Goal: Information Seeking & Learning: Find specific fact

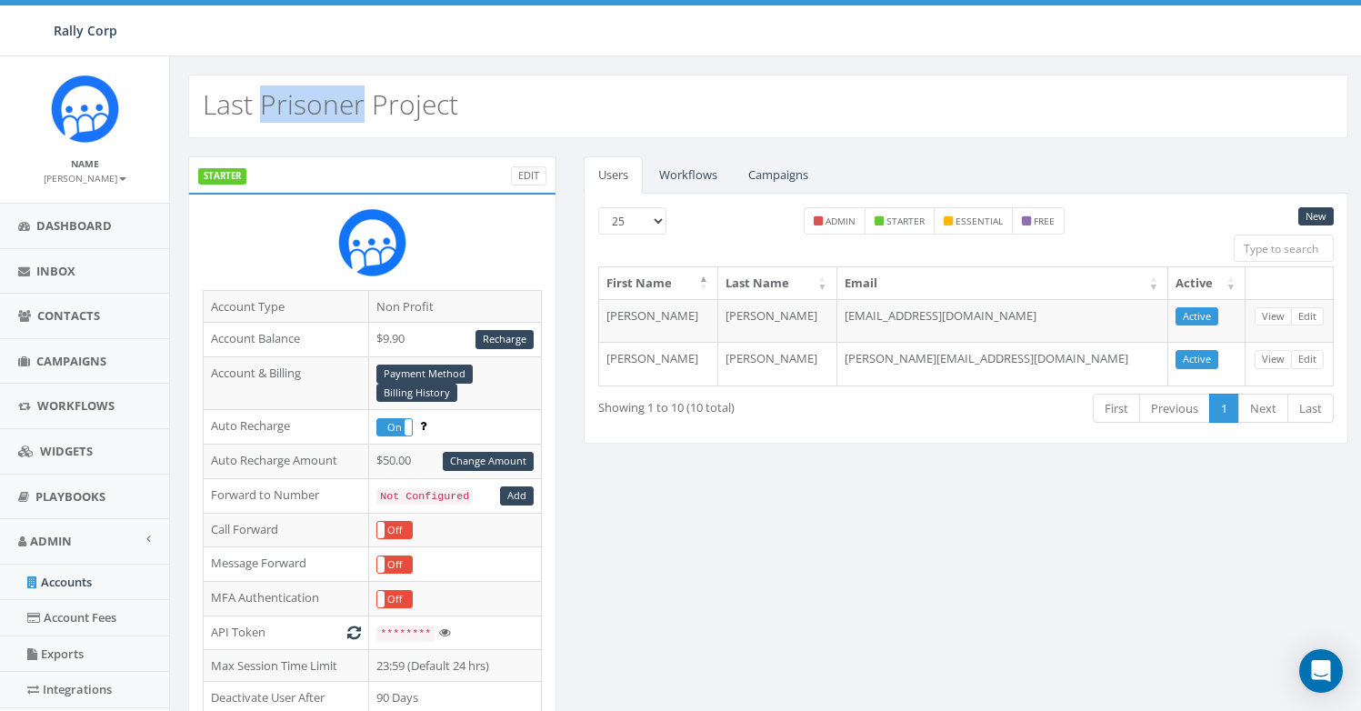
click at [336, 110] on h2 "Last Prisoner Project" at bounding box center [330, 104] width 255 height 30
click at [767, 178] on link "Campaigns" at bounding box center [777, 174] width 89 height 37
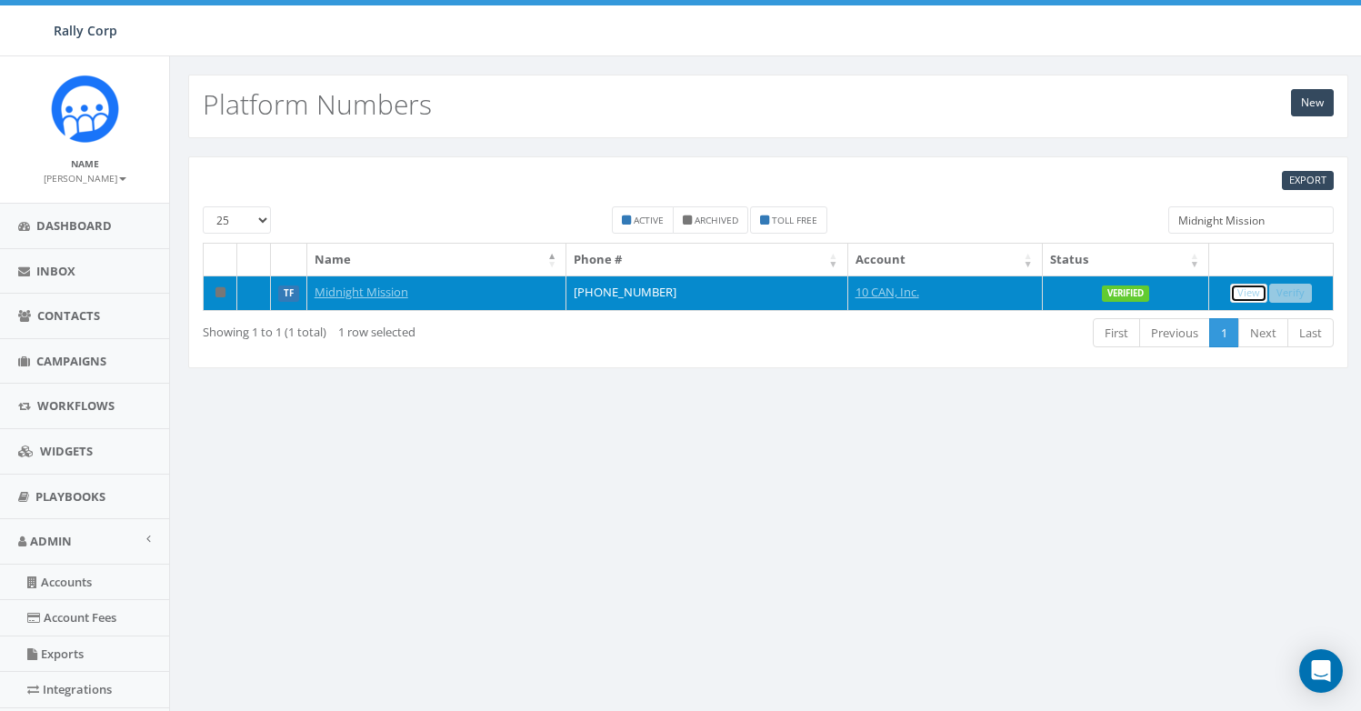
click at [1240, 296] on link "View" at bounding box center [1248, 293] width 37 height 19
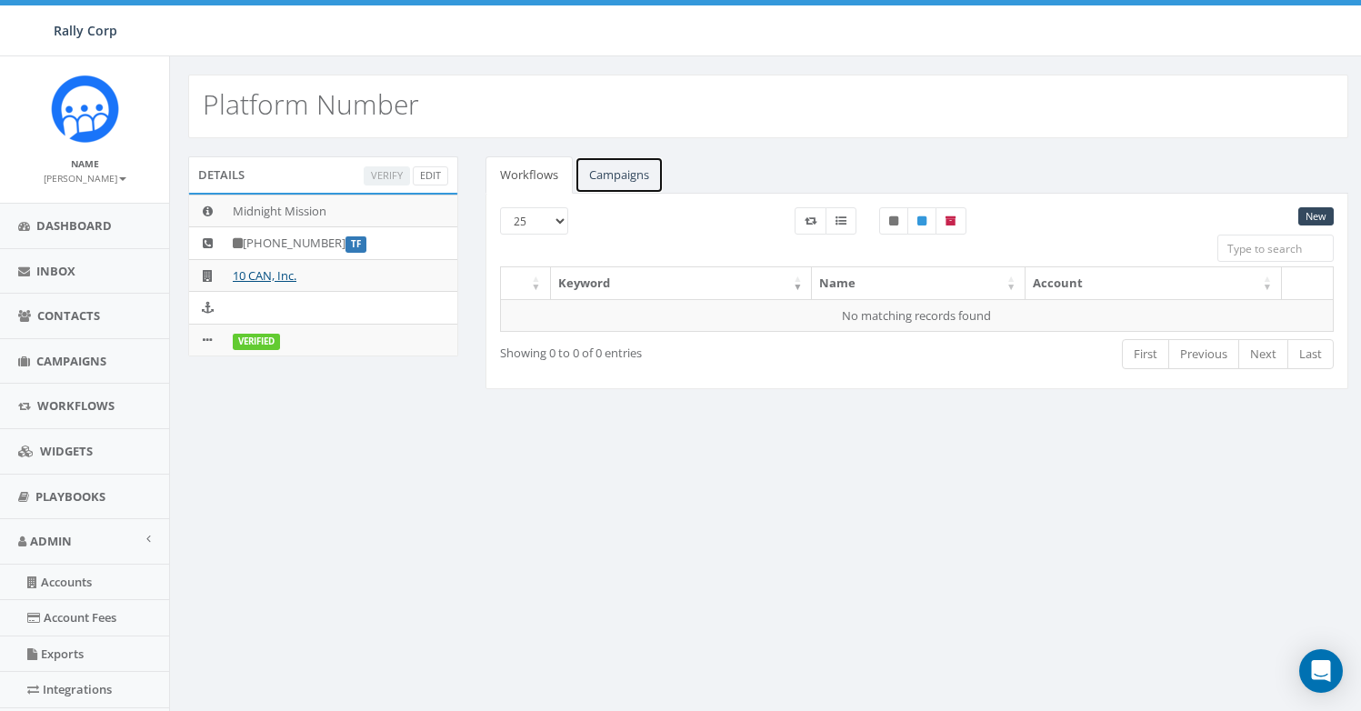
click at [620, 183] on link "Campaigns" at bounding box center [618, 174] width 89 height 37
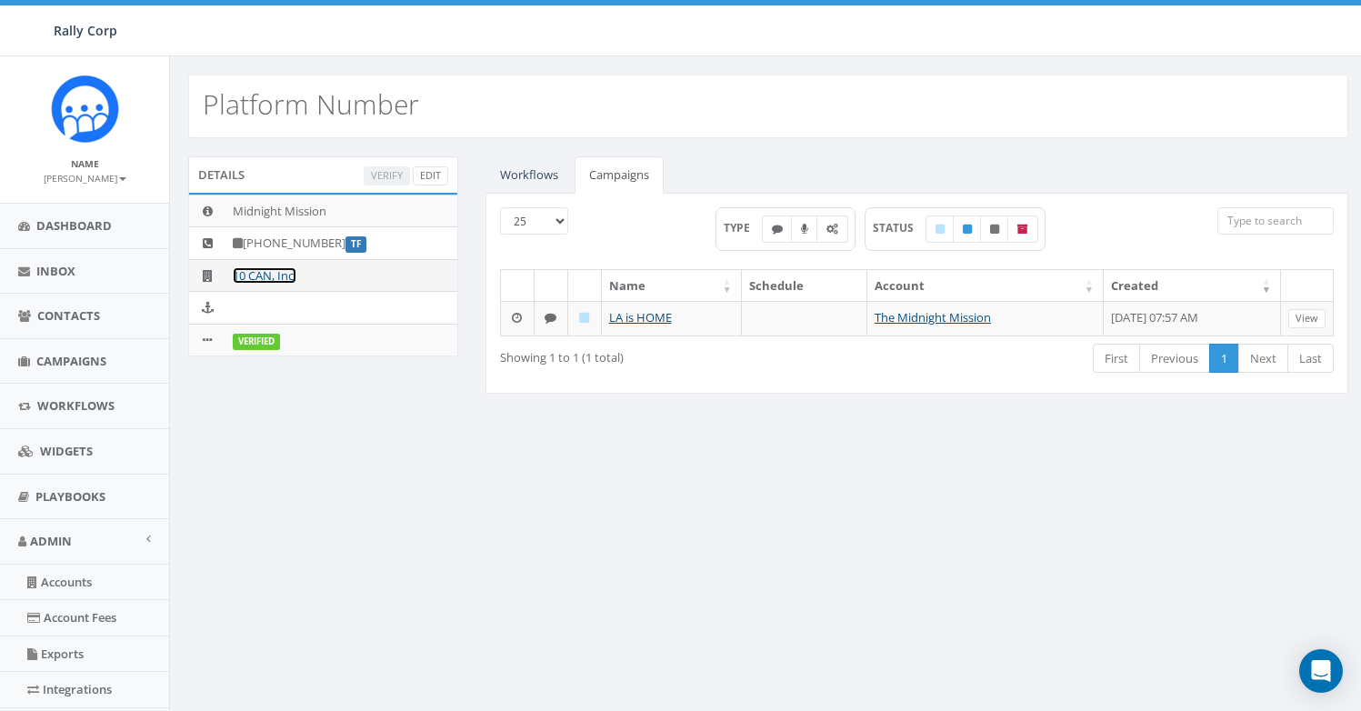
click at [257, 279] on link "10 CAN, Inc." at bounding box center [265, 275] width 64 height 16
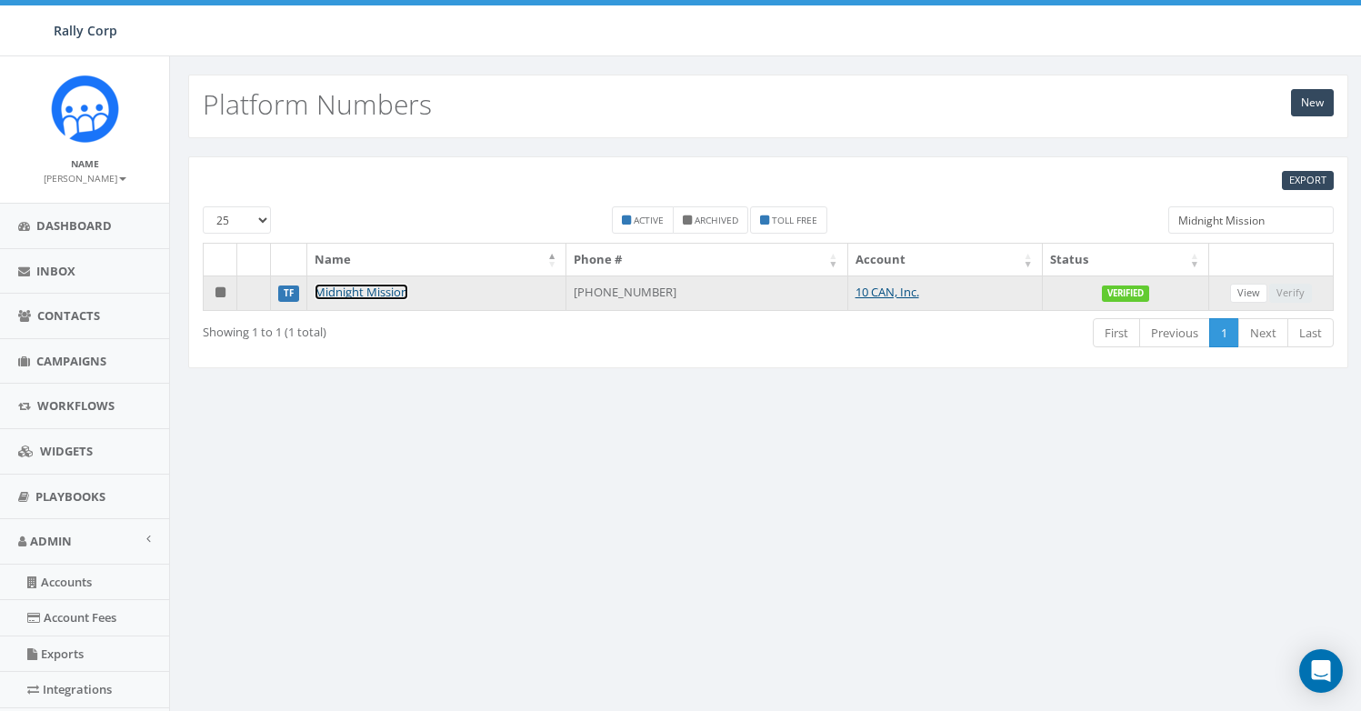
click at [389, 294] on link "Midnight Mission" at bounding box center [361, 292] width 94 height 16
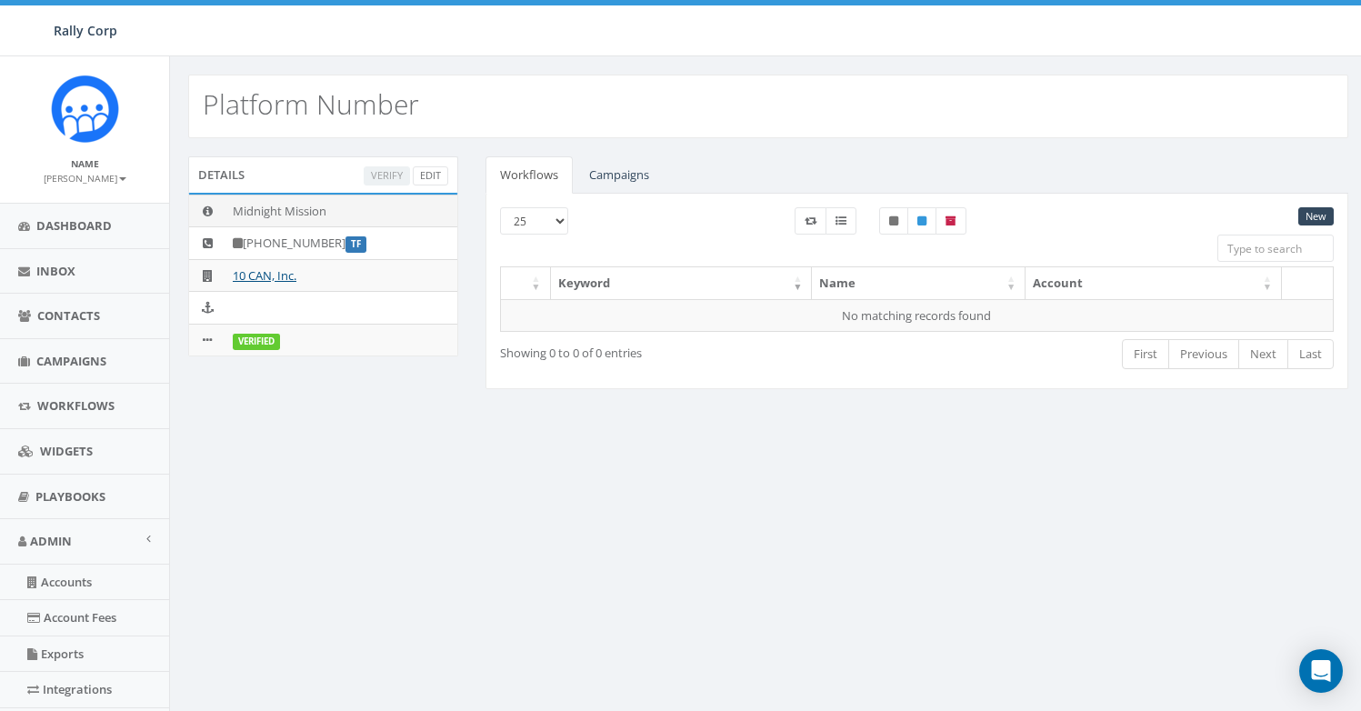
click at [282, 214] on td "Midnight Mission" at bounding box center [341, 210] width 232 height 33
copy td "Midnight Mission"
click at [81, 586] on link "Accounts" at bounding box center [84, 581] width 169 height 35
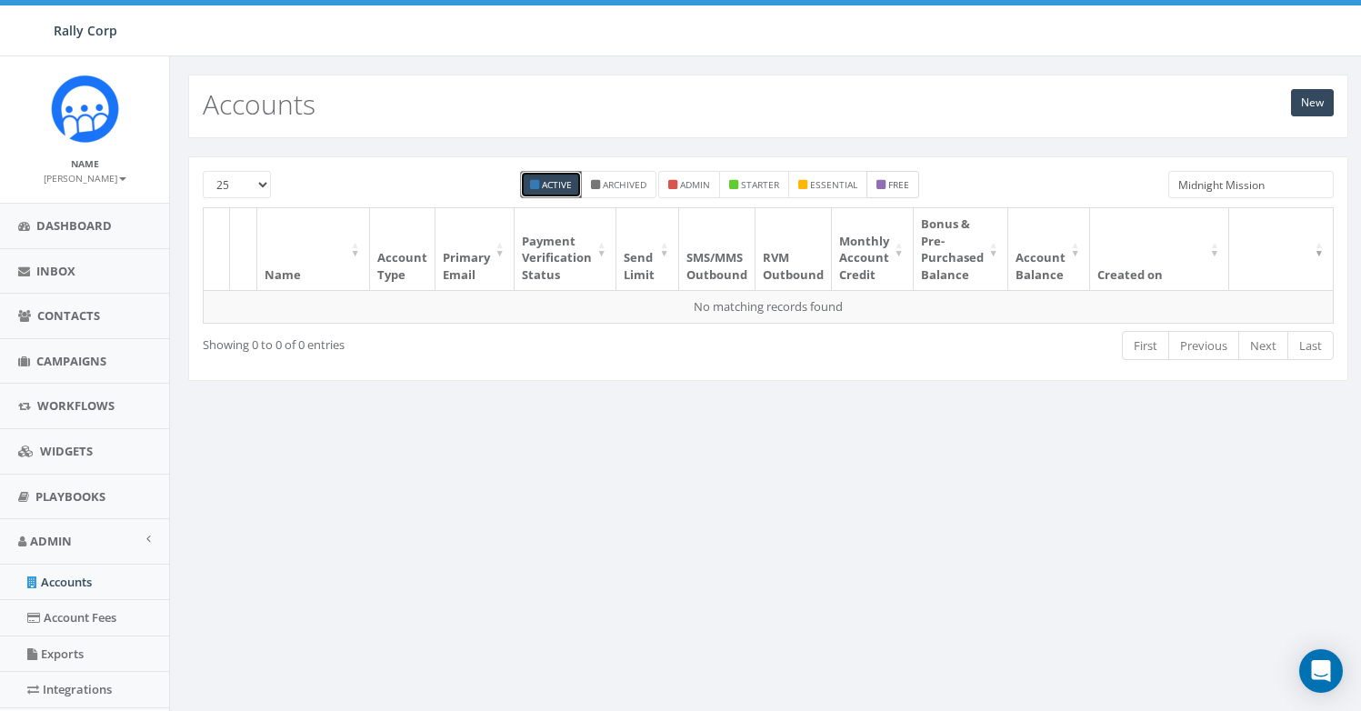
click at [895, 174] on label "free" at bounding box center [892, 184] width 53 height 27
checkbox input "true"
click at [545, 184] on small "Active" at bounding box center [557, 184] width 30 height 13
checkbox input "false"
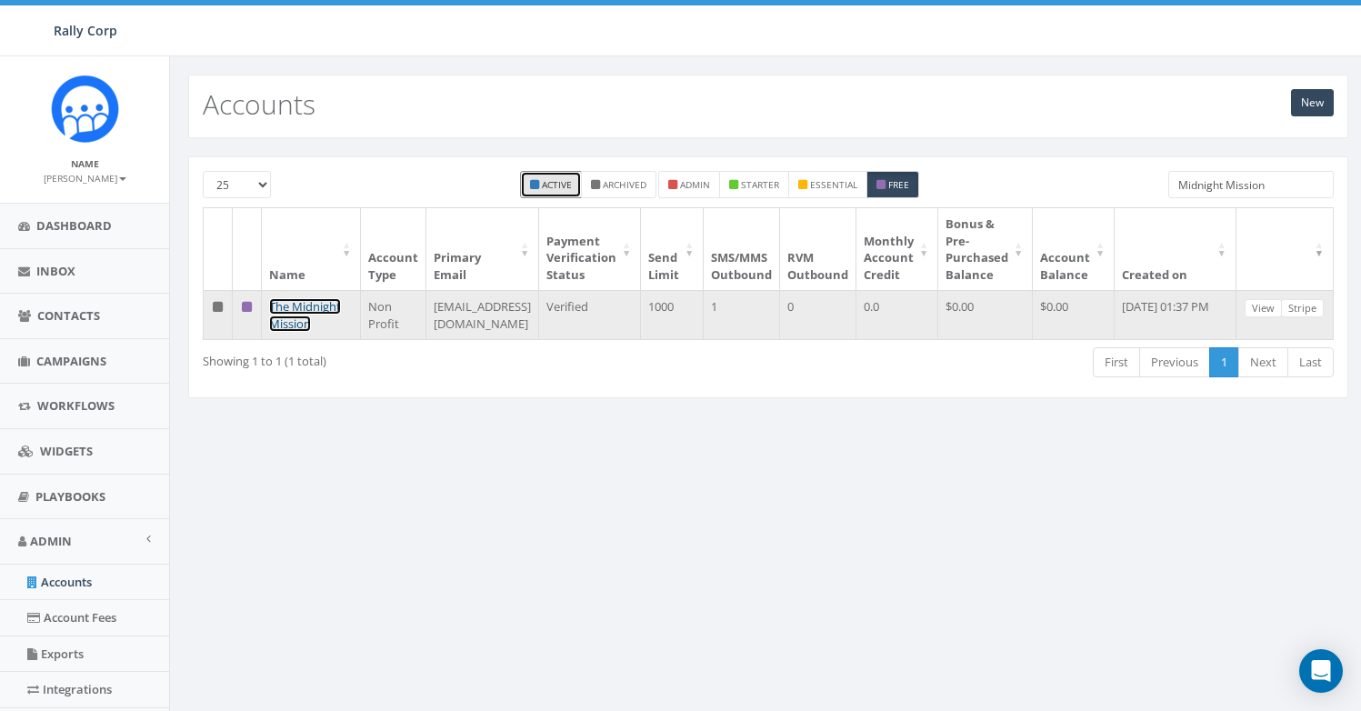
click at [282, 322] on link "The Midnight Mission" at bounding box center [305, 315] width 72 height 34
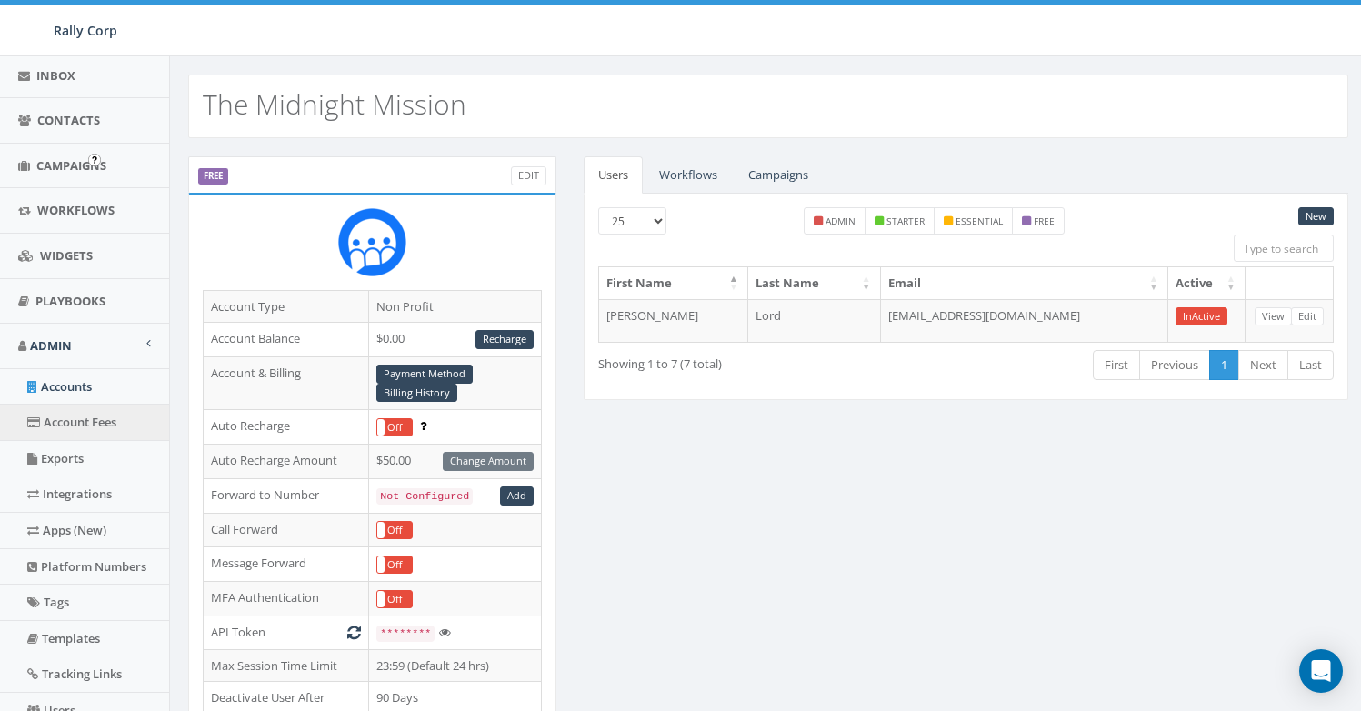
scroll to position [382, 0]
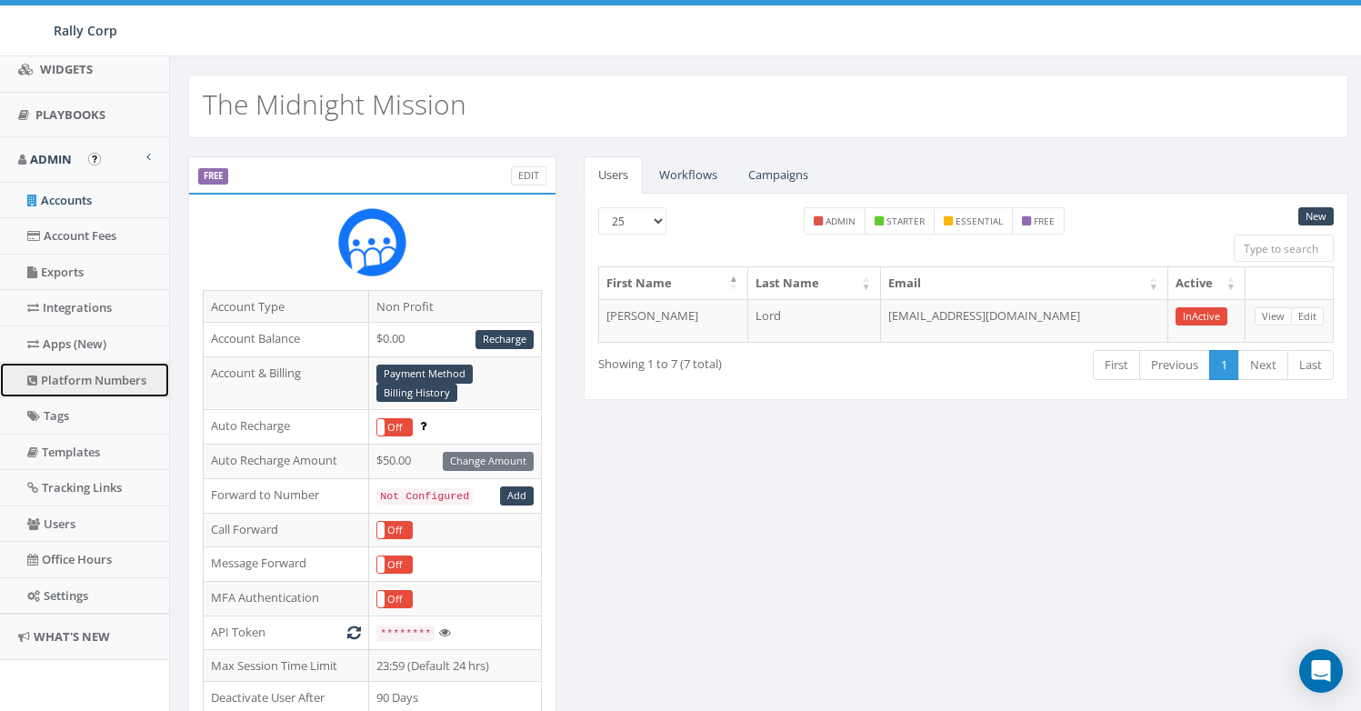
click at [90, 379] on link "Platform Numbers" at bounding box center [84, 380] width 169 height 35
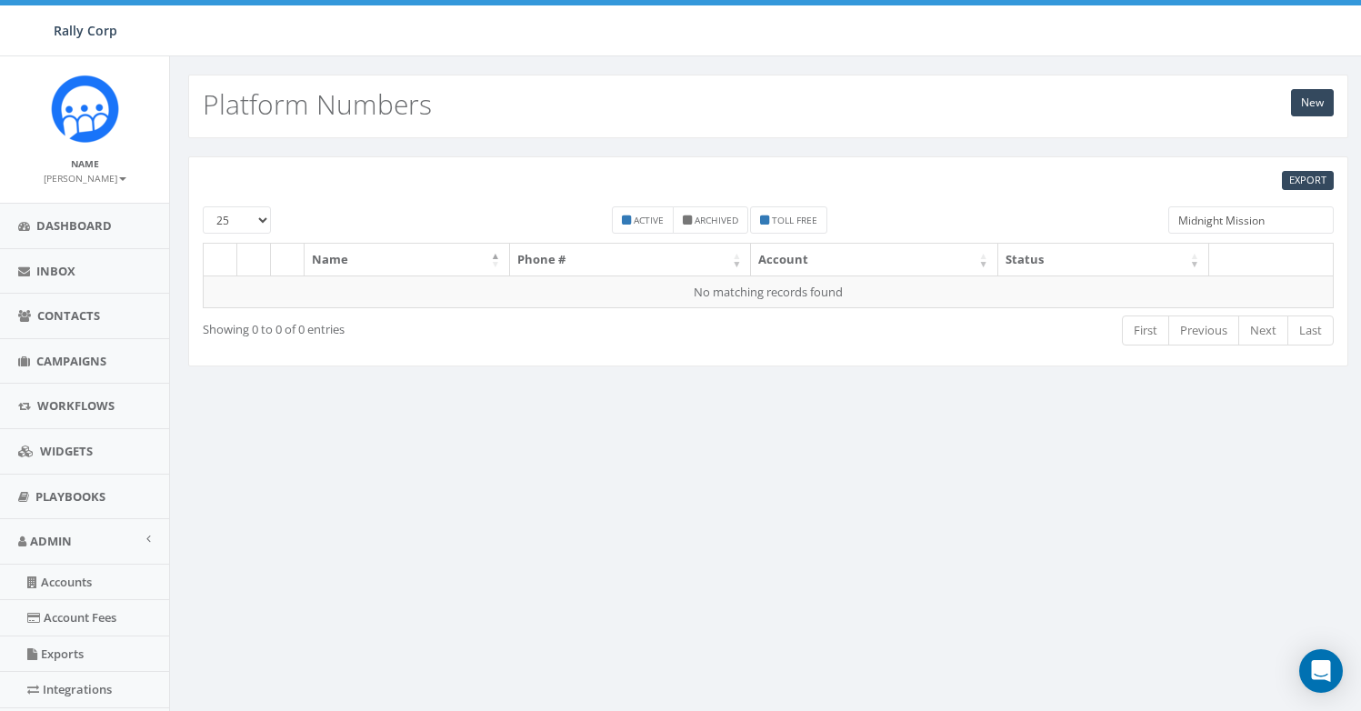
click at [1192, 226] on input "Midnight Mission" at bounding box center [1250, 219] width 165 height 27
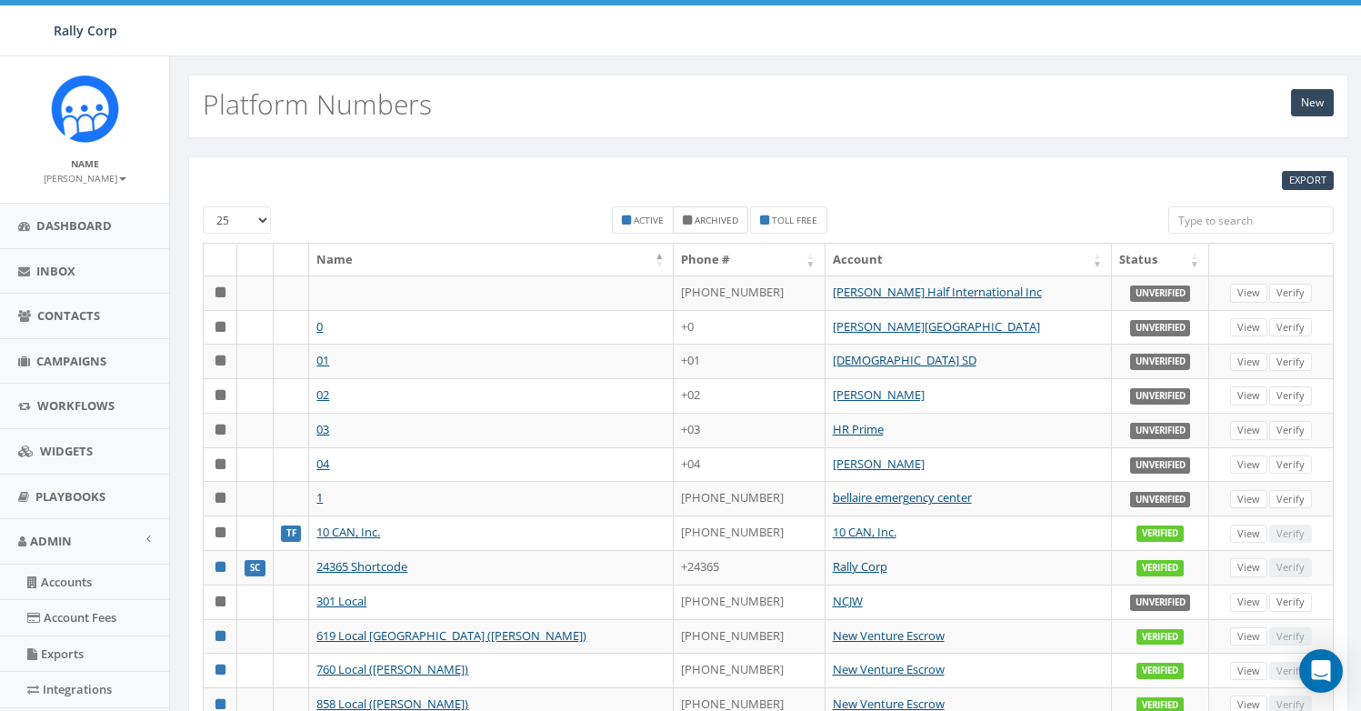
click at [734, 219] on small "Archived" at bounding box center [716, 220] width 44 height 13
checkbox input "true"
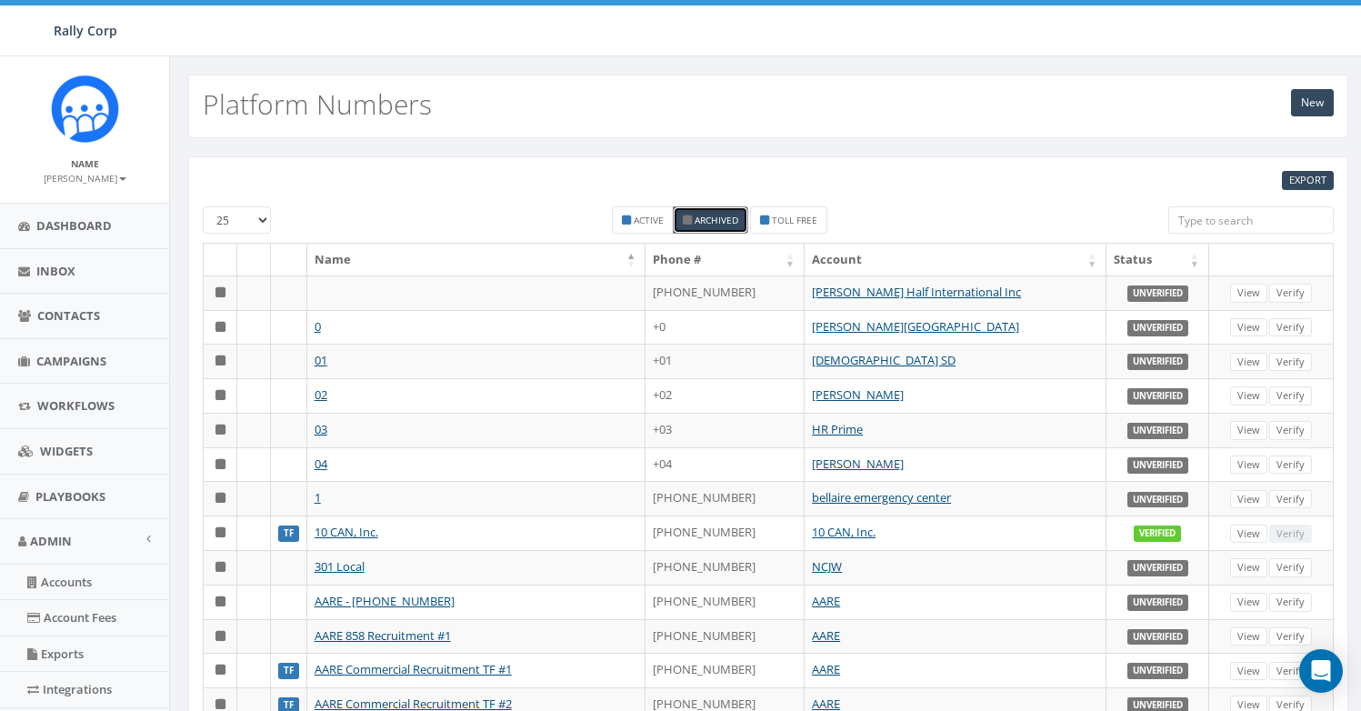
click at [1196, 224] on input "search" at bounding box center [1250, 219] width 165 height 27
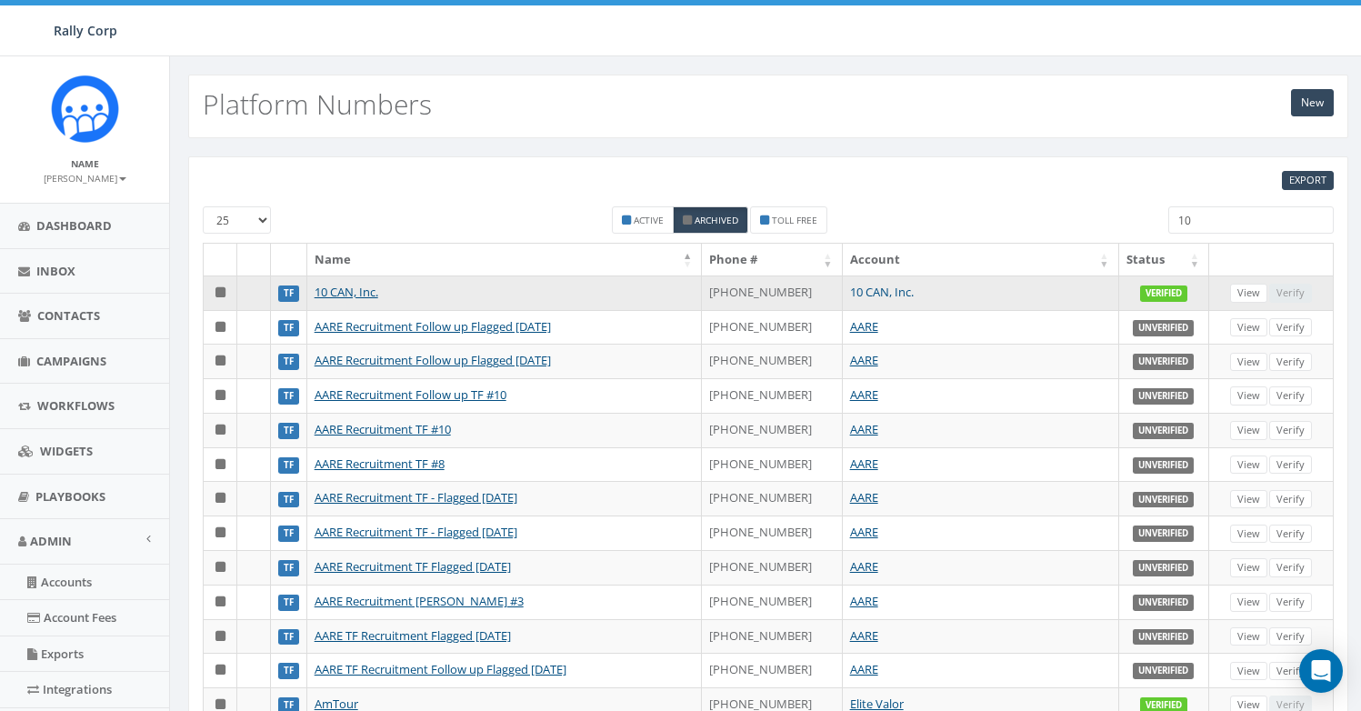
type input "10"
click at [866, 294] on link "10 CAN, Inc." at bounding box center [882, 292] width 64 height 16
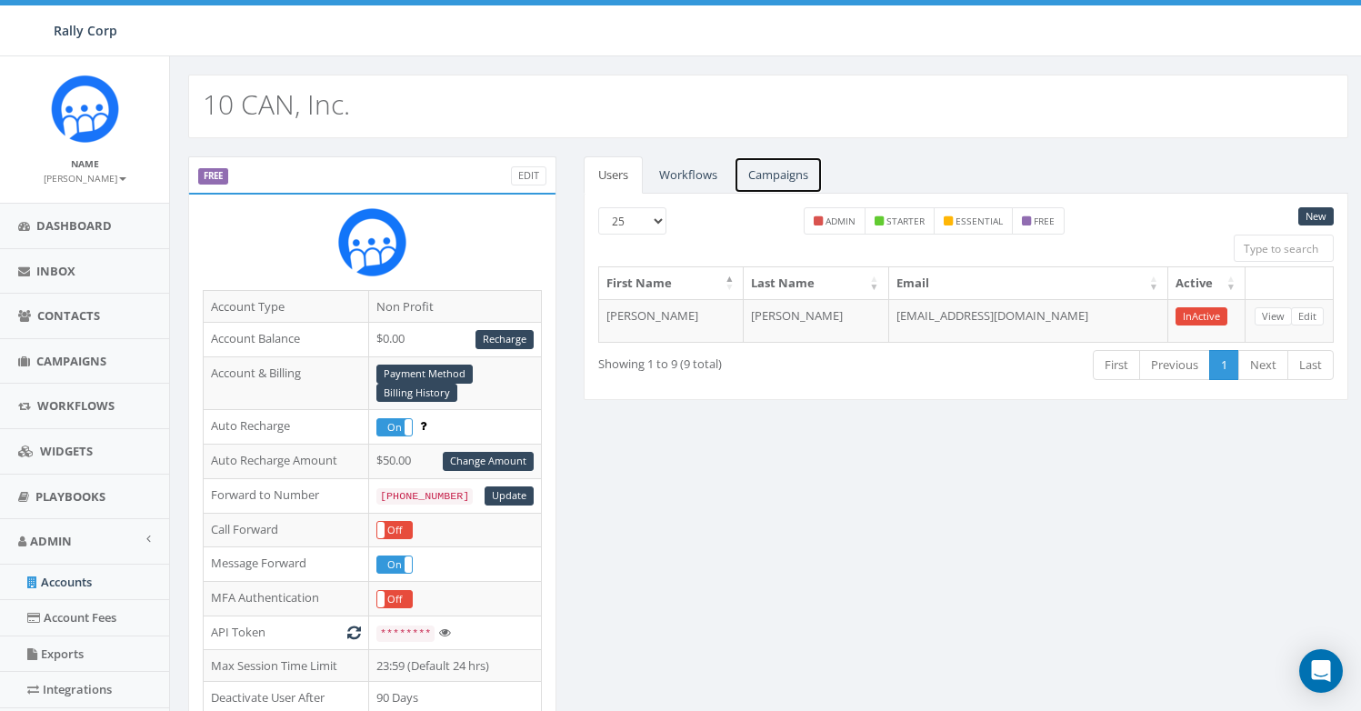
click at [786, 185] on link "Campaigns" at bounding box center [777, 174] width 89 height 37
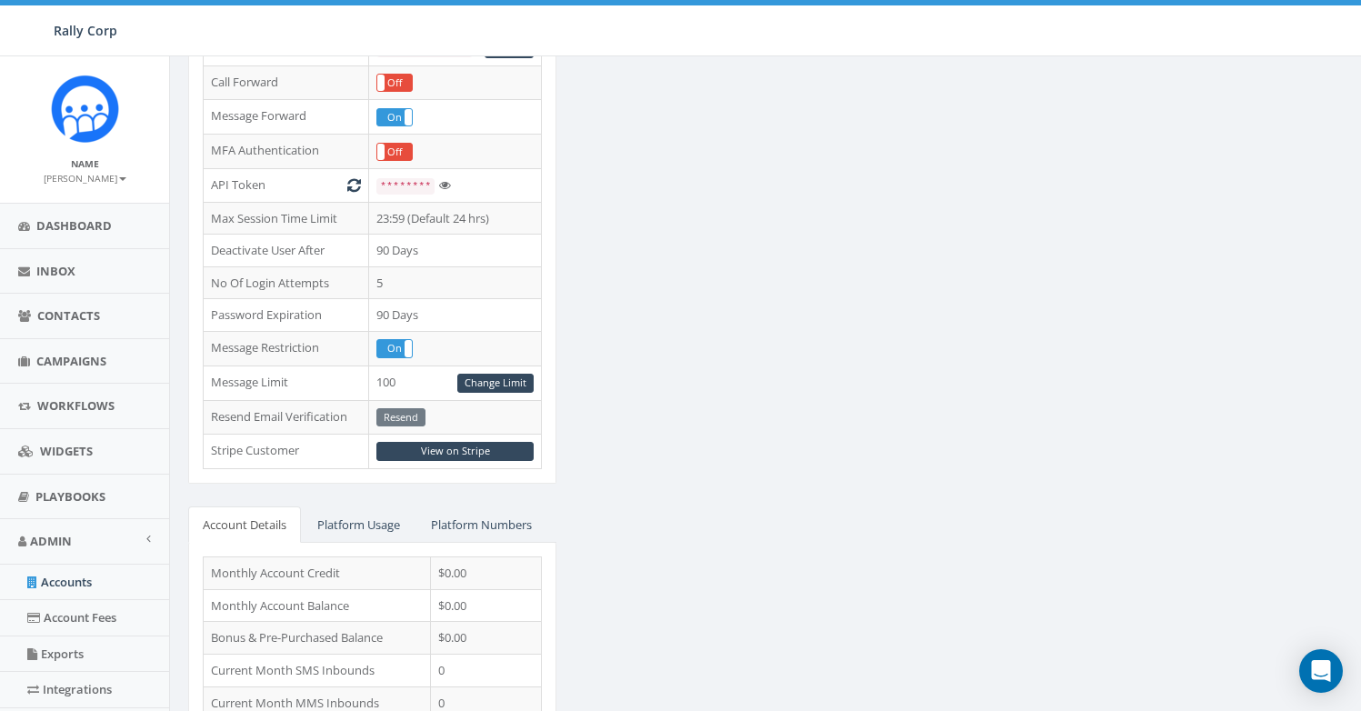
scroll to position [596, 0]
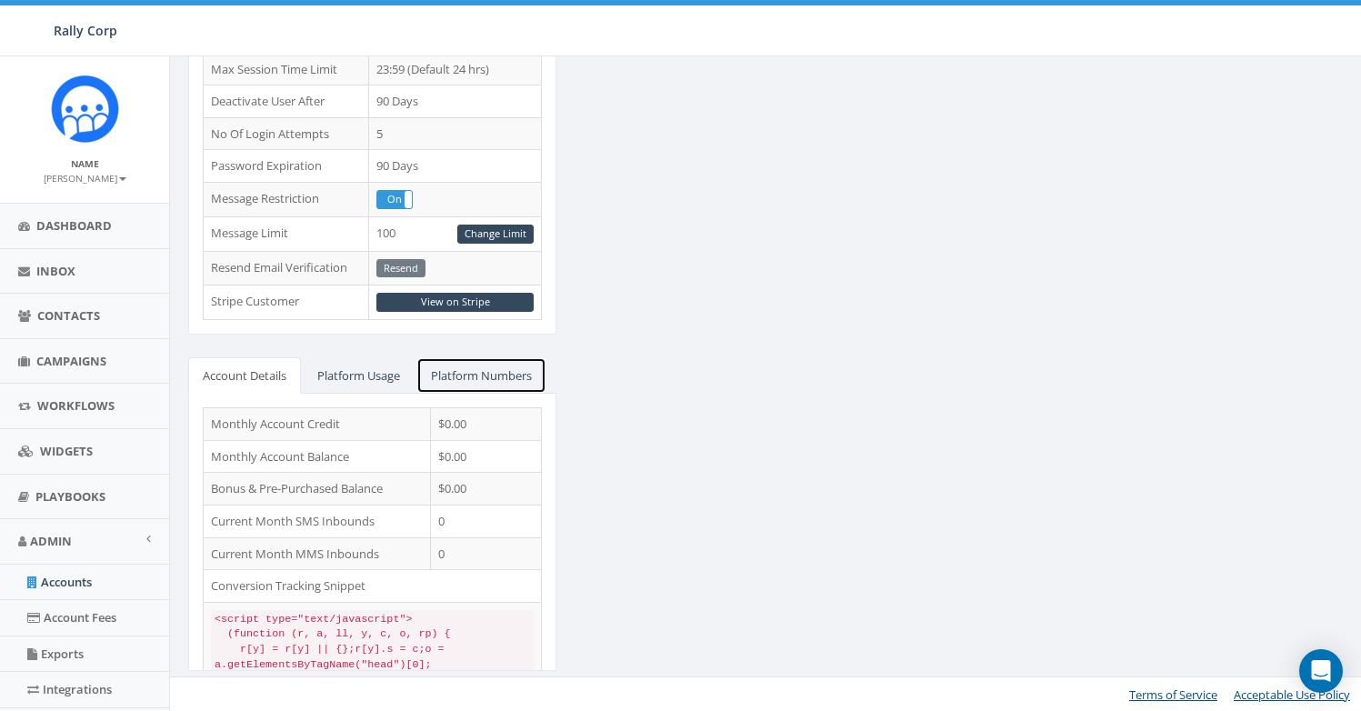
click at [503, 385] on link "Platform Numbers" at bounding box center [481, 375] width 130 height 37
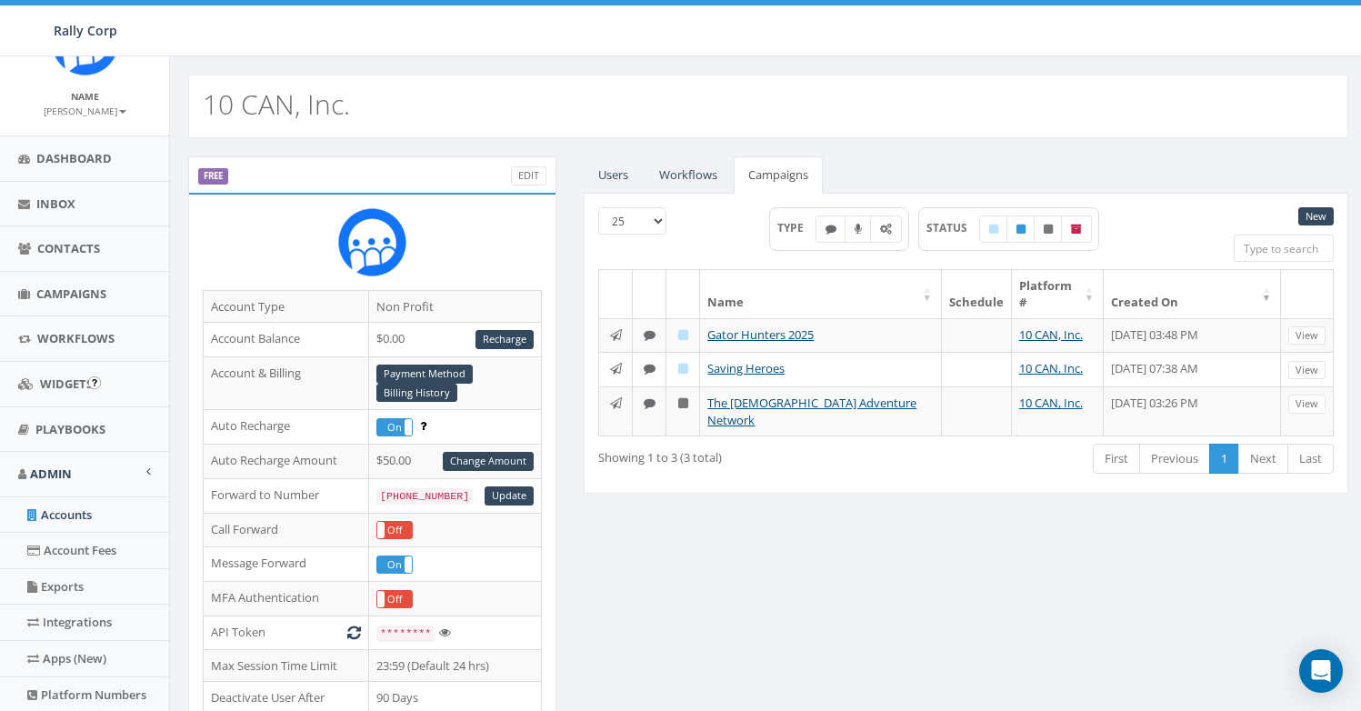
scroll to position [180, 0]
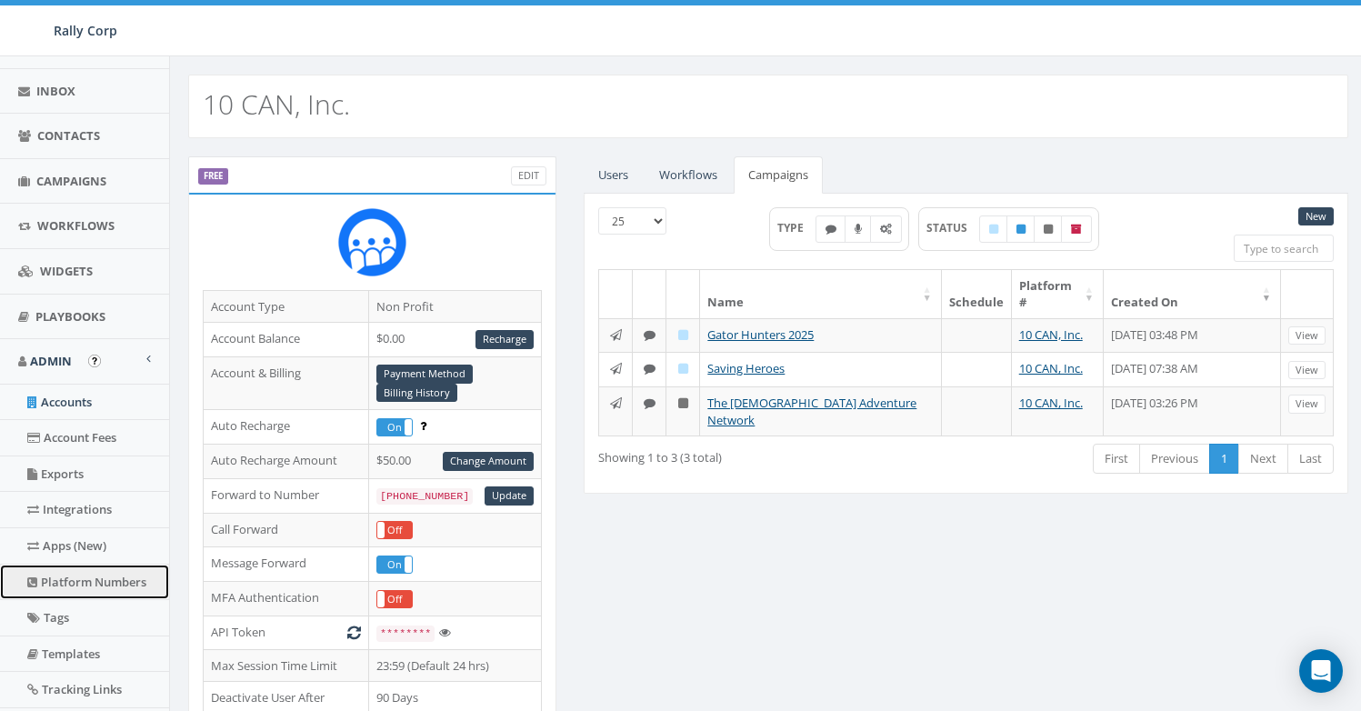
click at [79, 585] on link "Platform Numbers" at bounding box center [84, 581] width 169 height 35
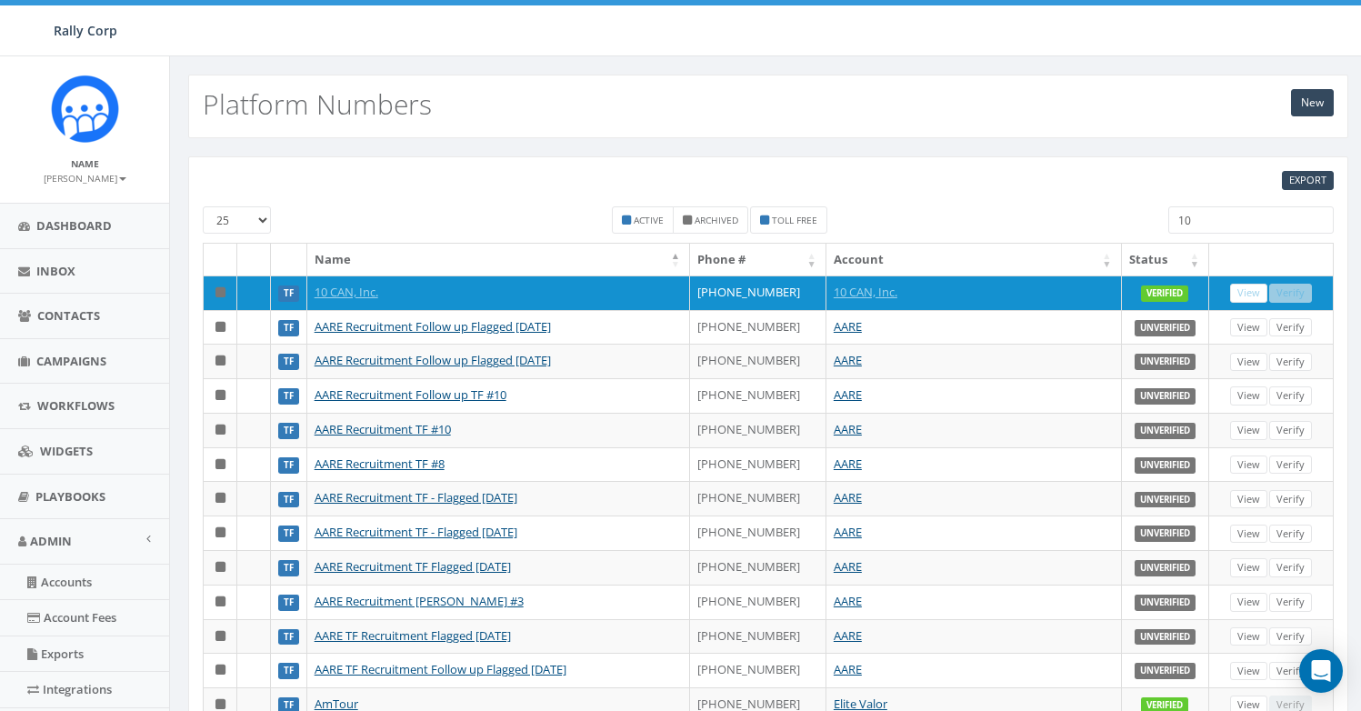
click at [1214, 226] on input "10" at bounding box center [1250, 219] width 165 height 27
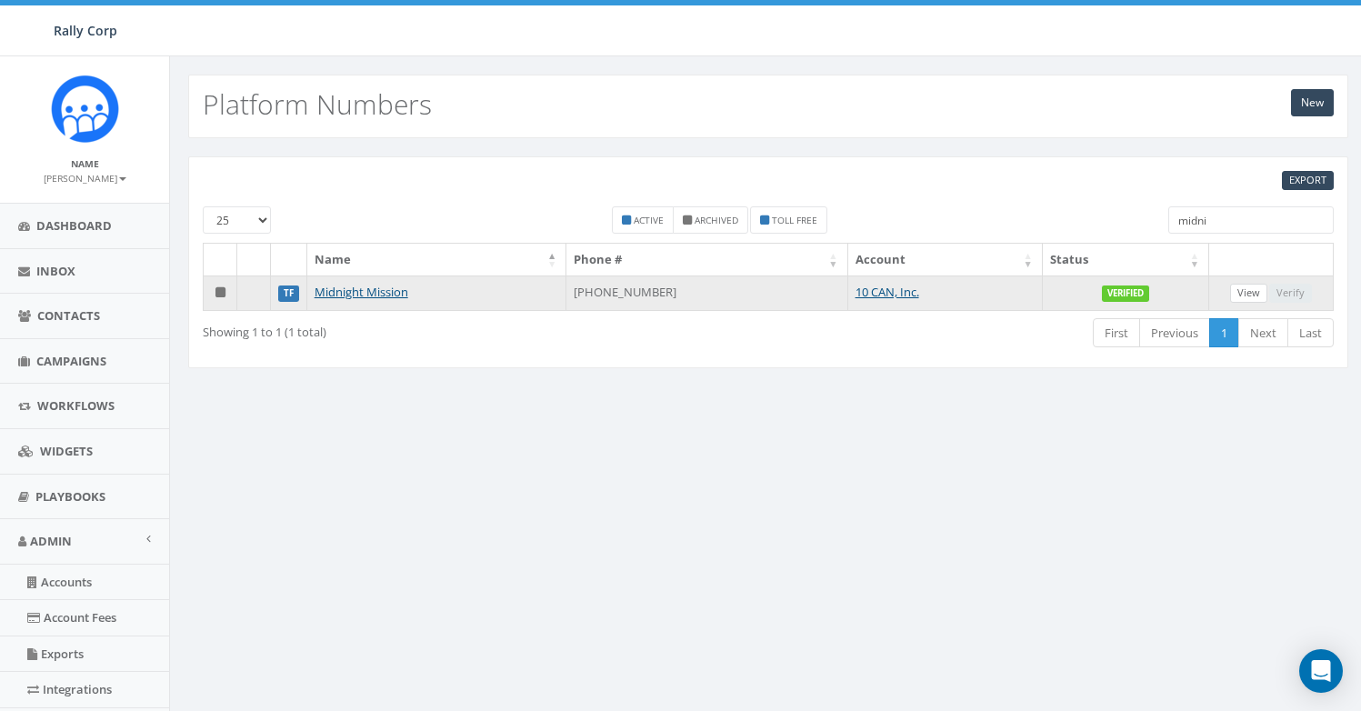
type input "midni"
click at [1256, 297] on link "View" at bounding box center [1248, 293] width 37 height 19
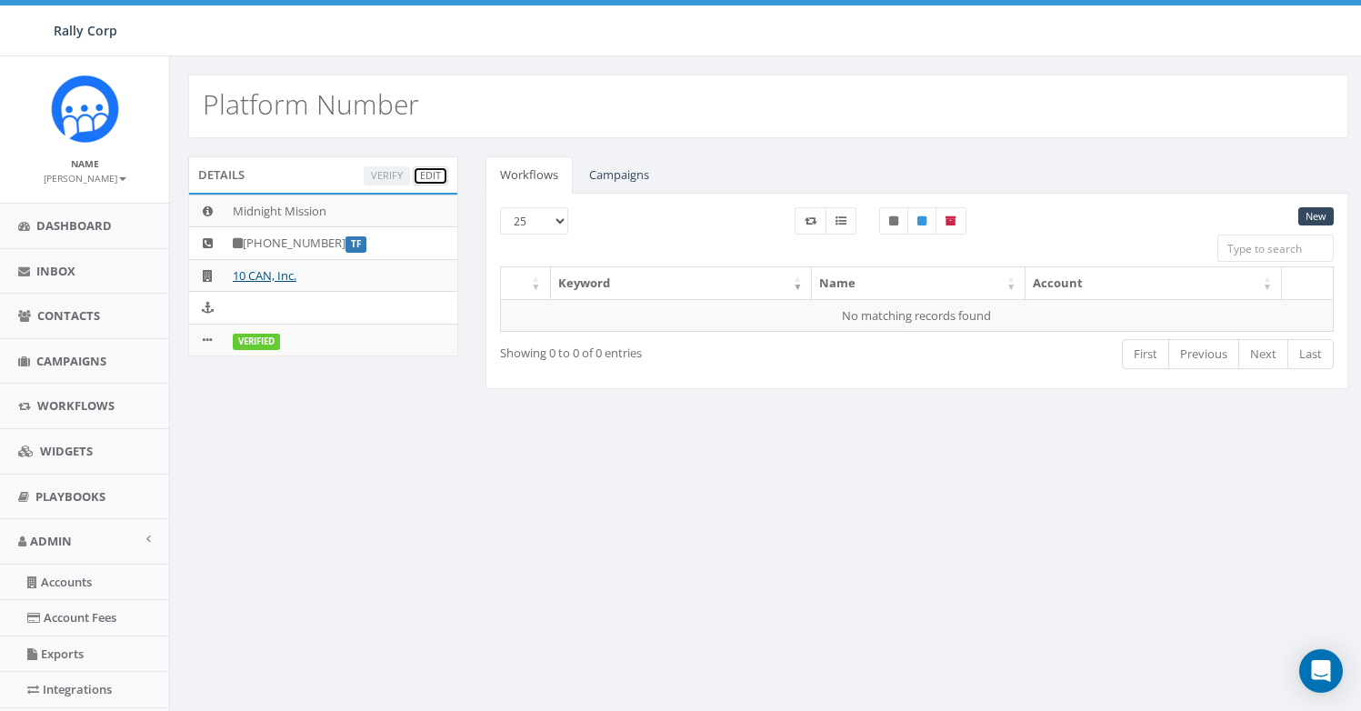
click at [441, 175] on link "Edit" at bounding box center [430, 175] width 35 height 19
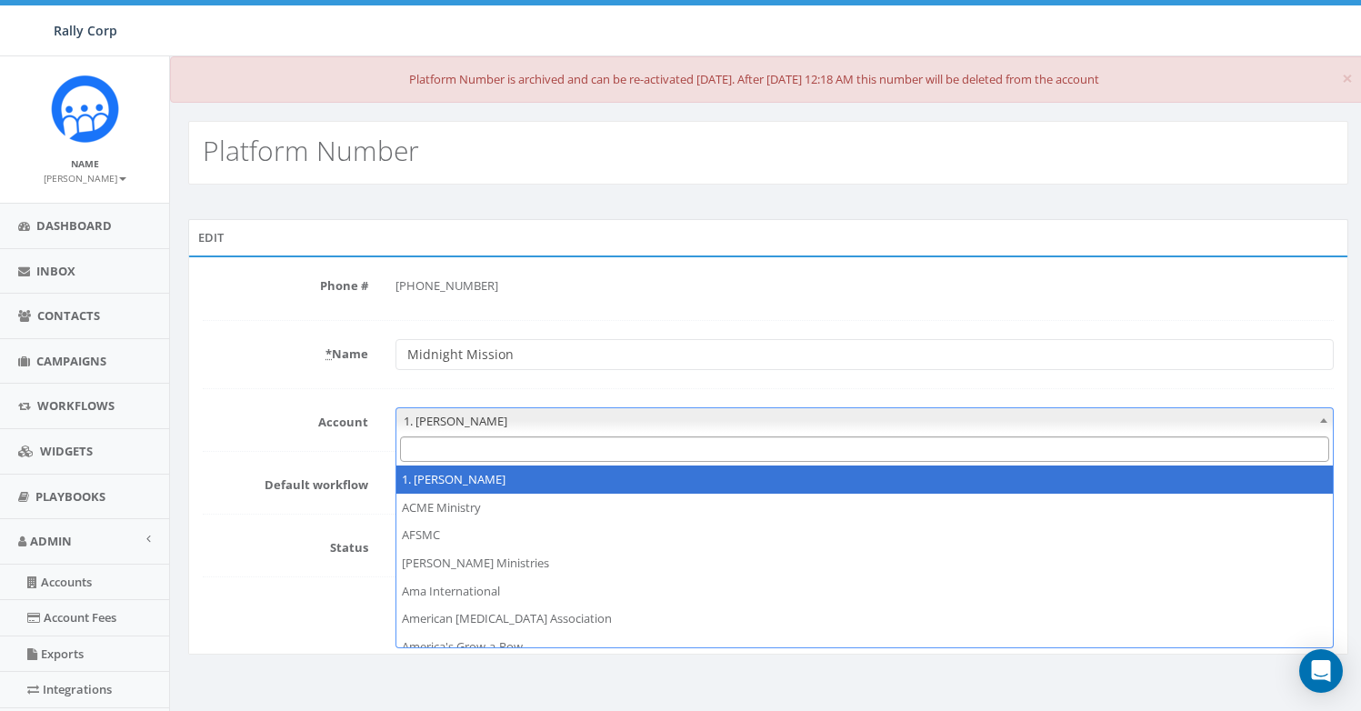
click at [525, 425] on span "1. James Martin" at bounding box center [864, 420] width 936 height 25
click at [482, 454] on input "Search" at bounding box center [864, 449] width 929 height 26
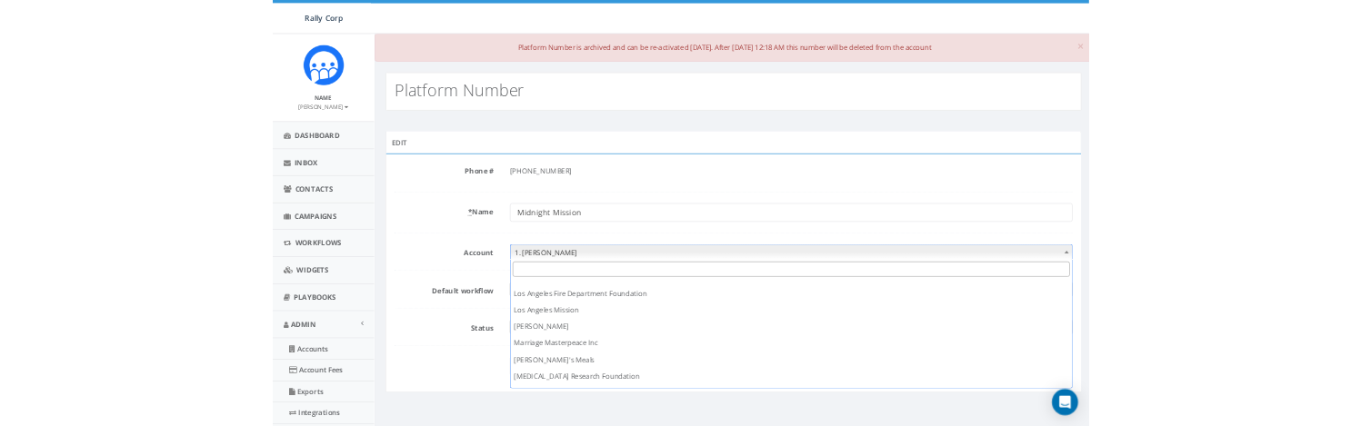
scroll to position [2924, 0]
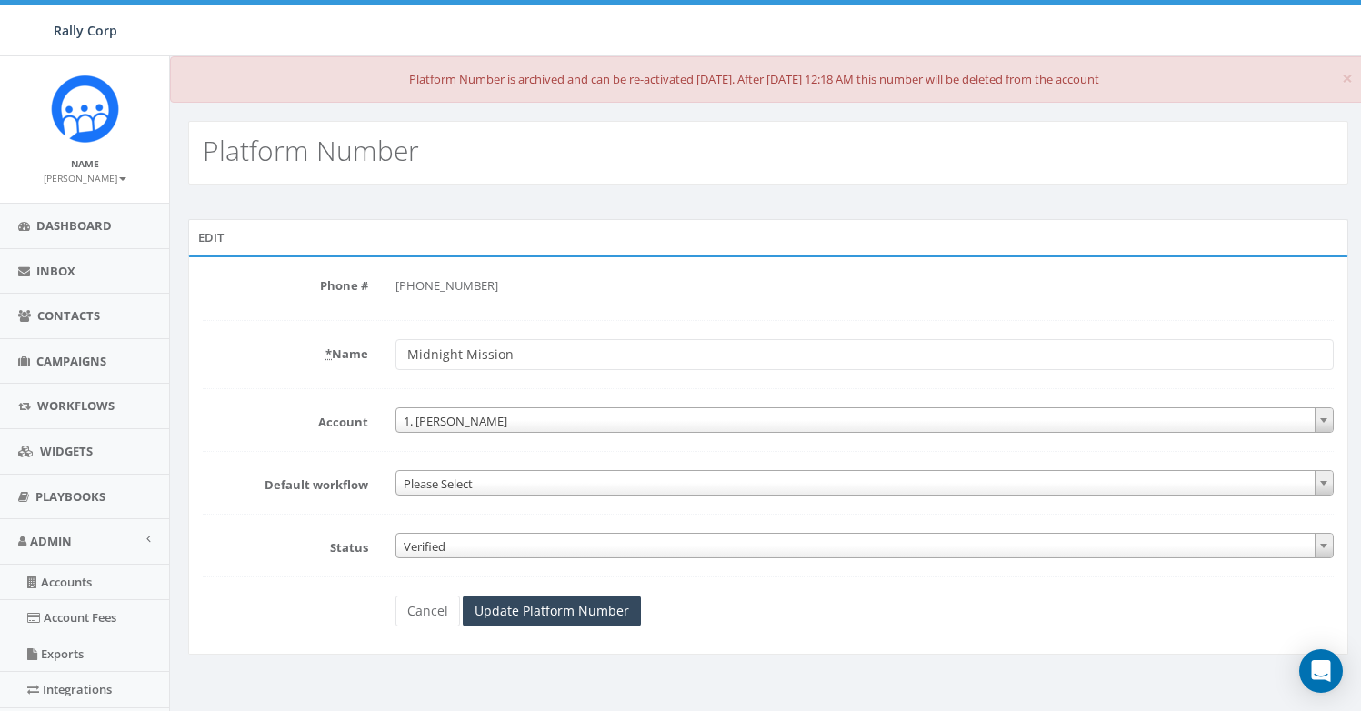
click at [320, 443] on form "Phone # +1 833-200-9985 * Name Midnight Mission Account 1. James Martin ACME Mi…" at bounding box center [768, 448] width 1131 height 355
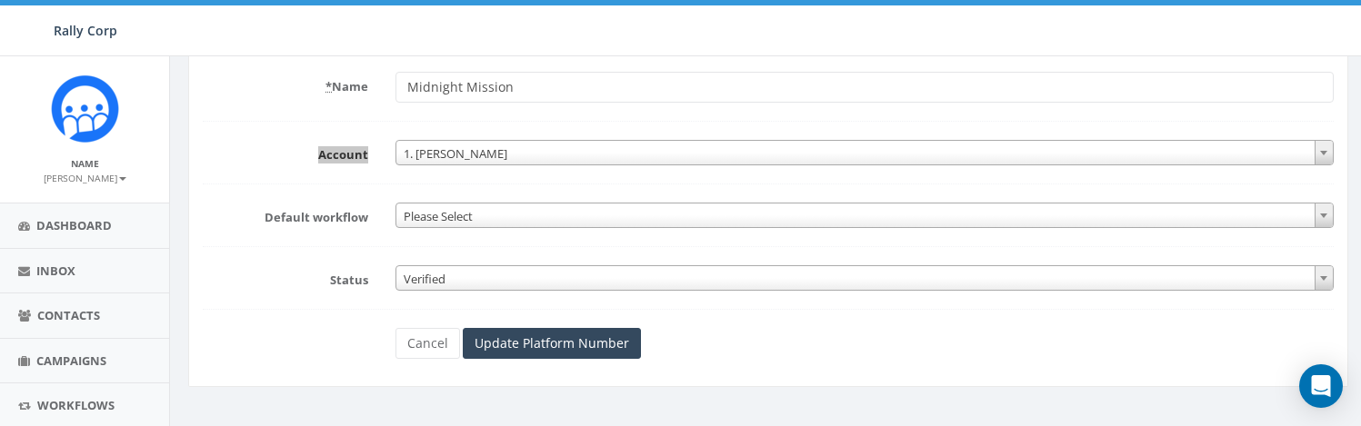
scroll to position [268, 0]
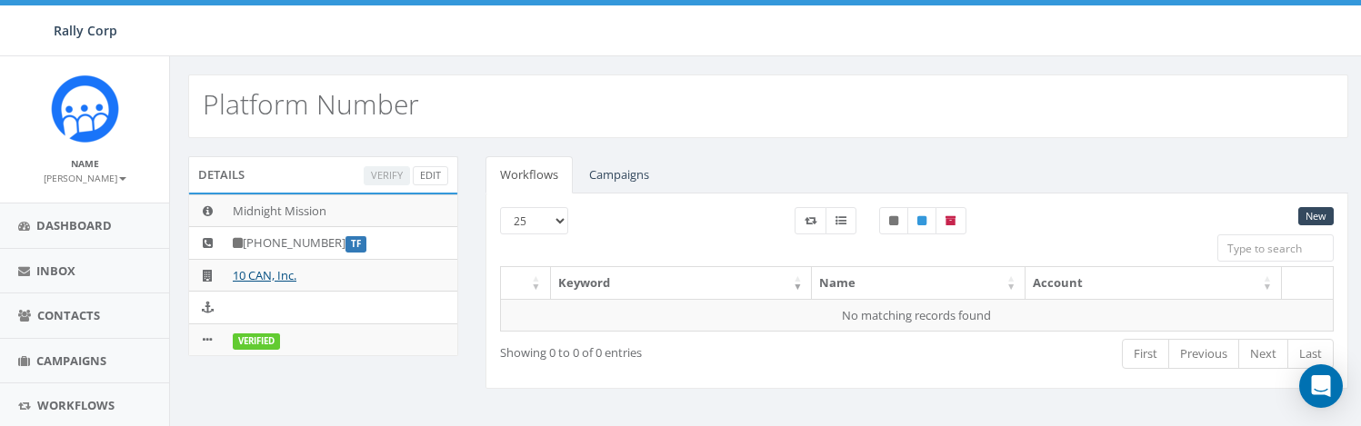
click at [294, 99] on h2 "Platform Number" at bounding box center [311, 104] width 216 height 30
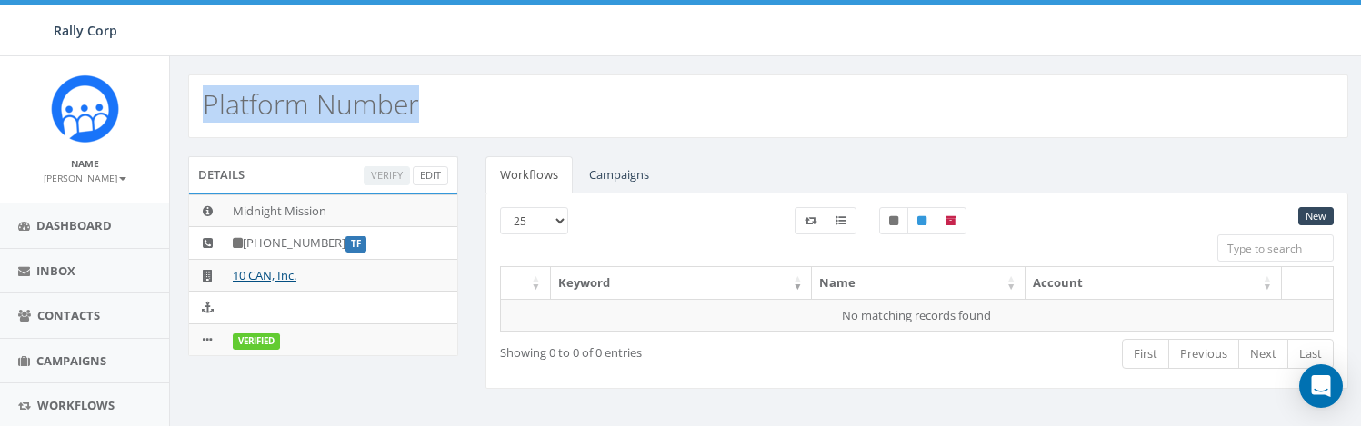
click at [294, 99] on h2 "Platform Number" at bounding box center [311, 104] width 216 height 30
copy h2 "Platform Number"
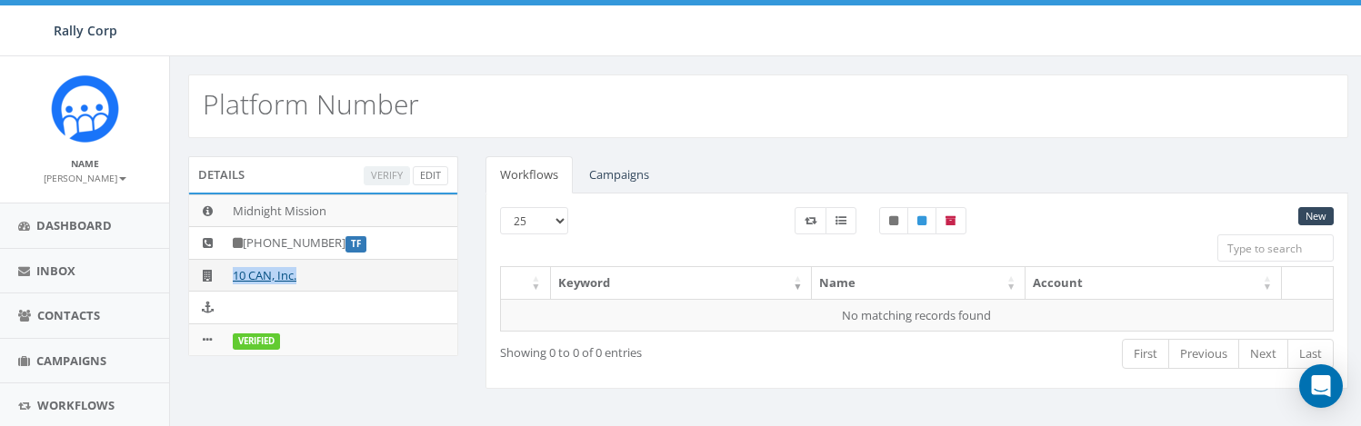
drag, startPoint x: 321, startPoint y: 273, endPoint x: 227, endPoint y: 277, distance: 93.7
click at [227, 277] on td "10 CAN, Inc." at bounding box center [341, 275] width 232 height 33
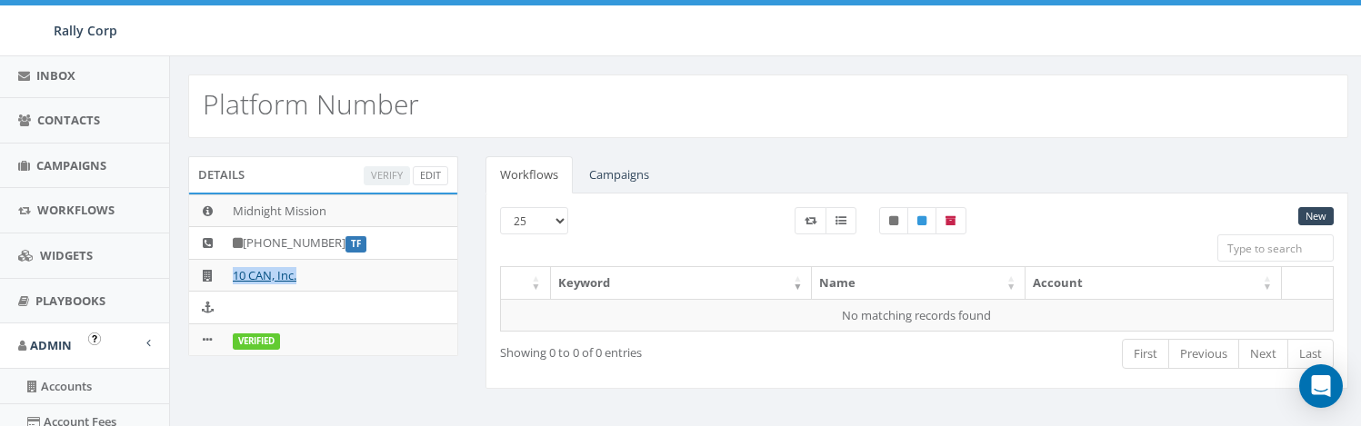
scroll to position [202, 0]
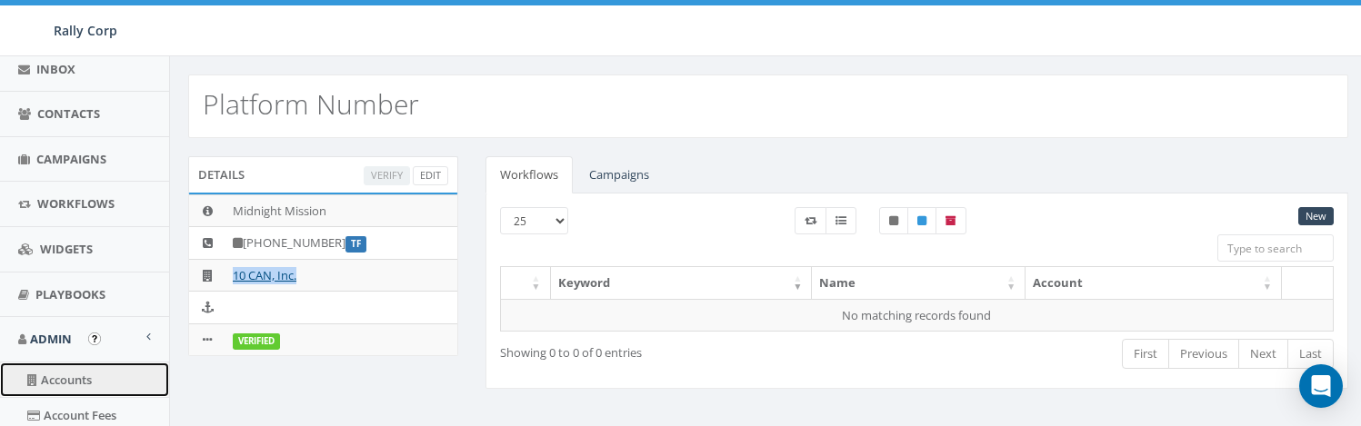
click at [75, 379] on link "Accounts" at bounding box center [84, 380] width 169 height 35
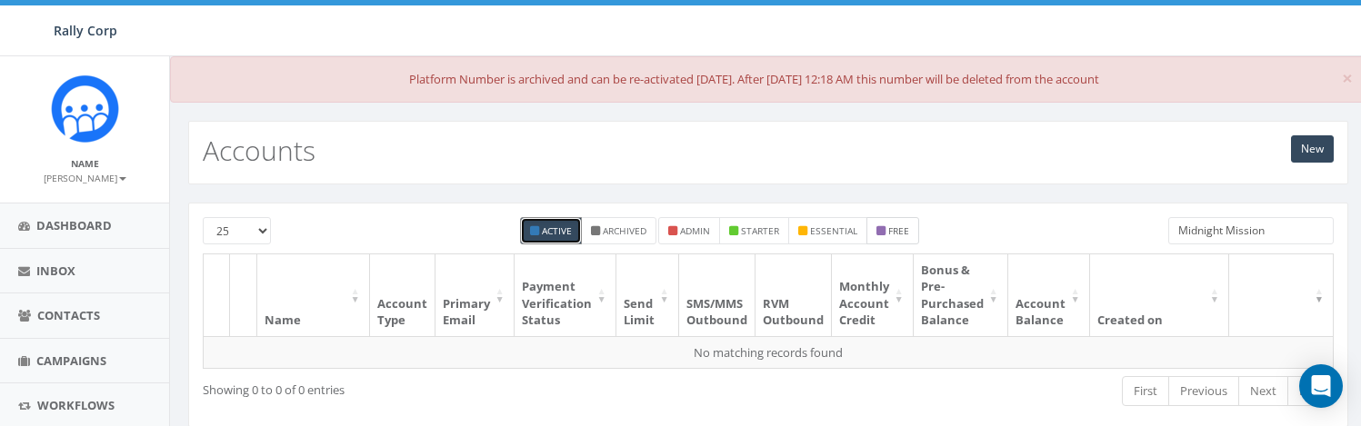
click at [887, 224] on label "free" at bounding box center [892, 230] width 53 height 27
checkbox input "true"
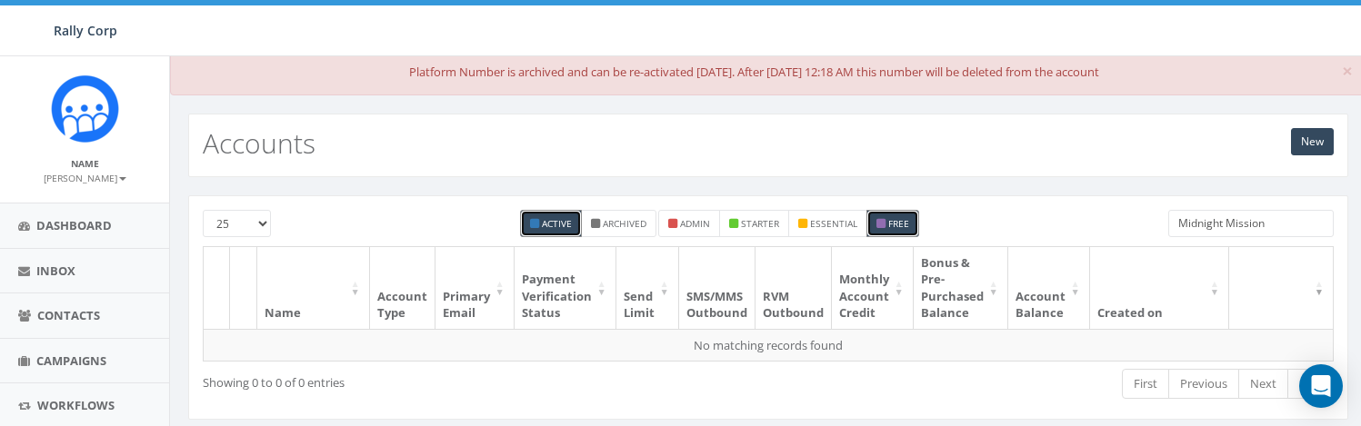
scroll to position [11, 0]
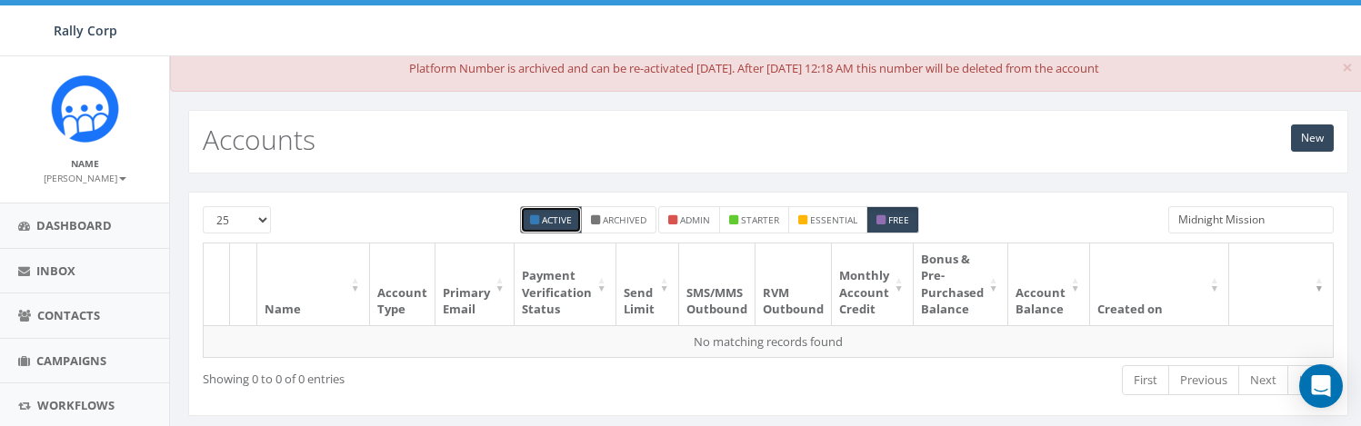
click at [550, 214] on small "Active" at bounding box center [557, 220] width 30 height 13
checkbox input "false"
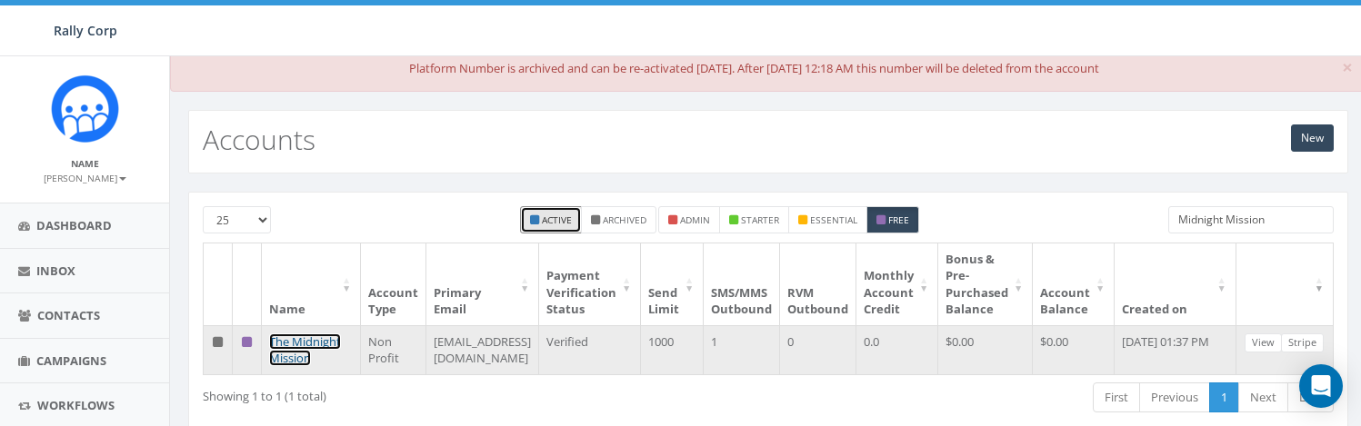
click at [288, 366] on link "The Midnight Mission" at bounding box center [305, 351] width 72 height 34
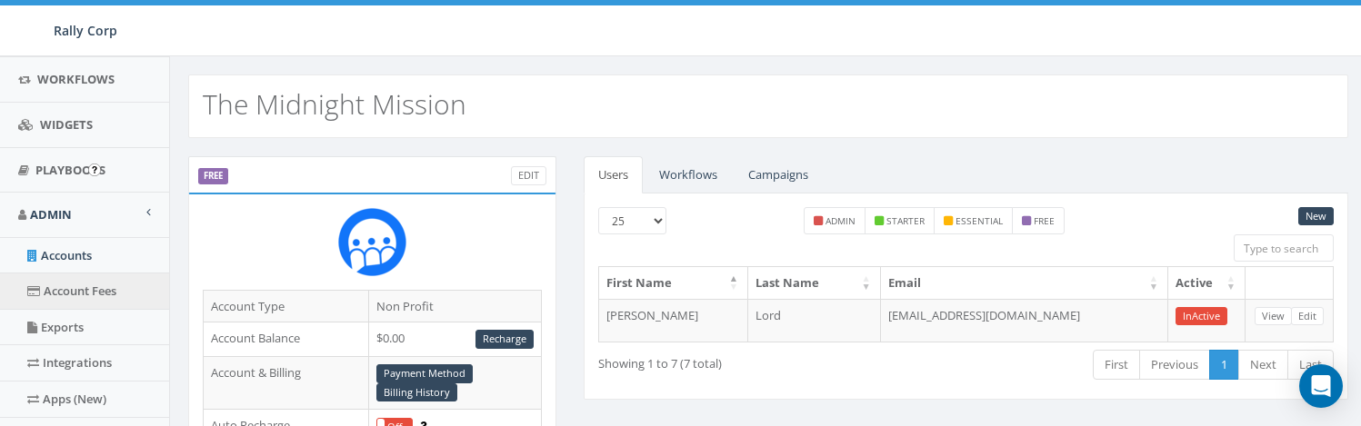
scroll to position [484, 0]
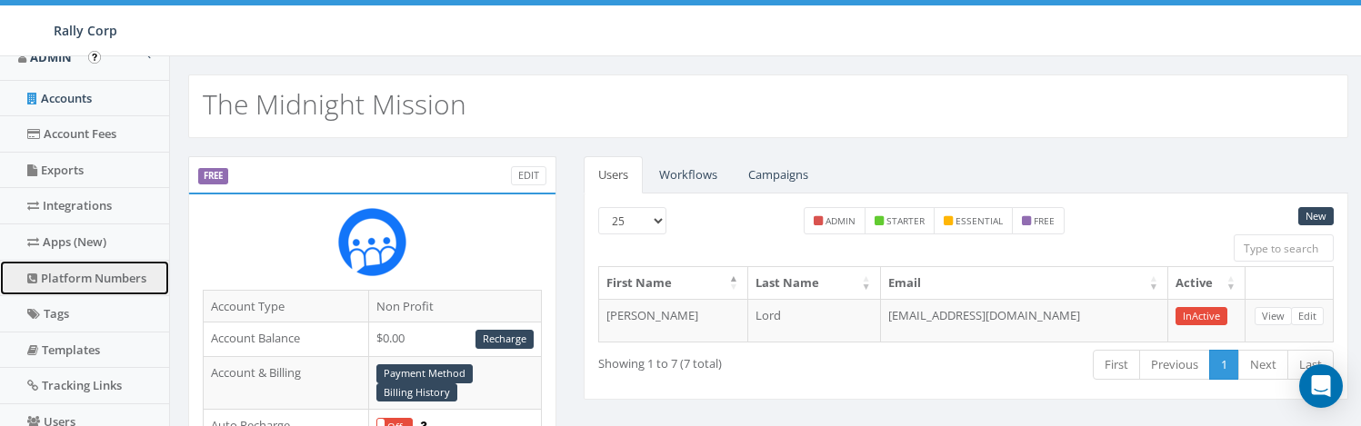
click at [81, 274] on link "Platform Numbers" at bounding box center [84, 278] width 169 height 35
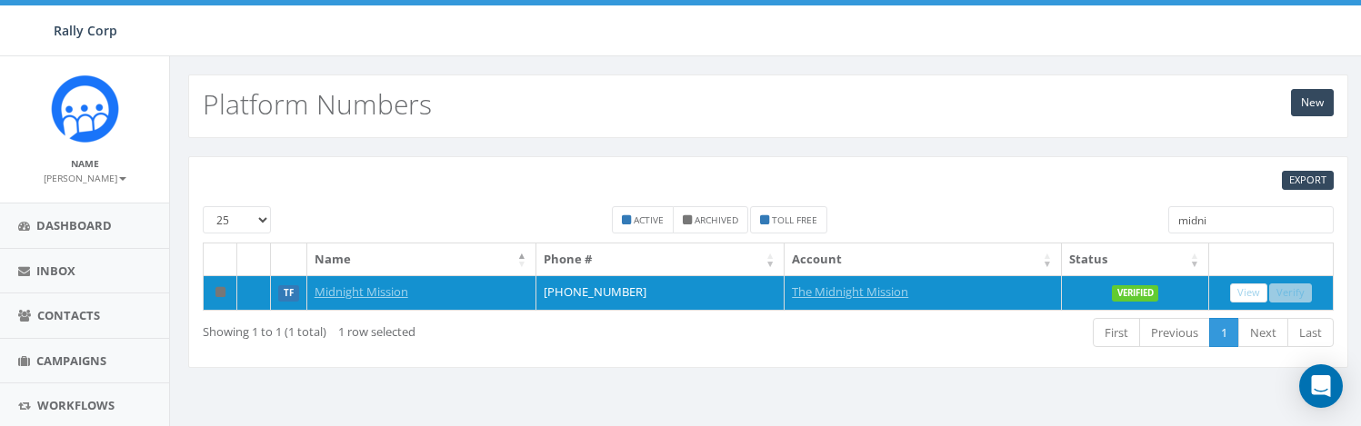
click at [1253, 225] on input "midni" at bounding box center [1250, 219] width 165 height 27
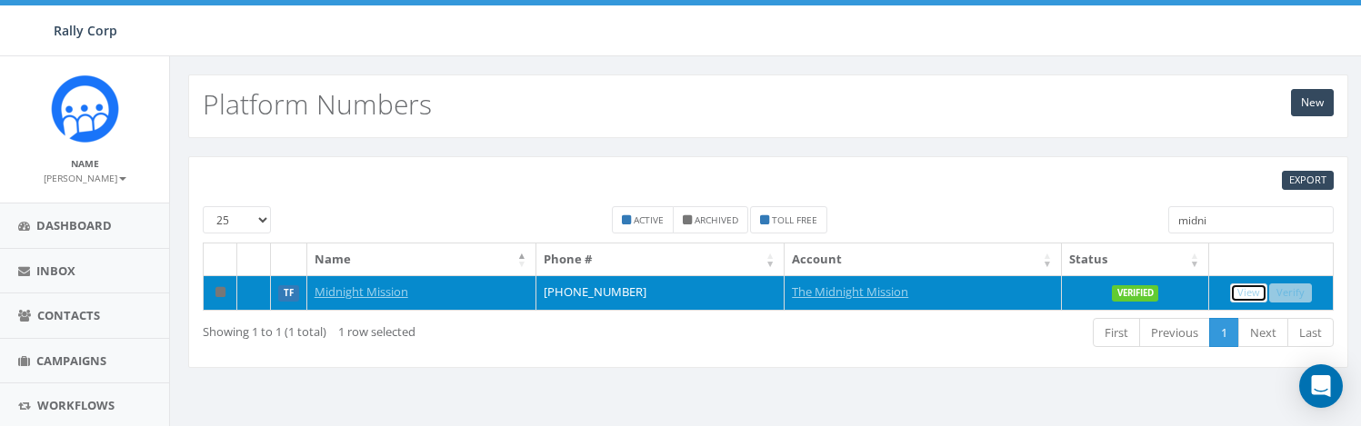
click at [1245, 290] on link "View" at bounding box center [1248, 293] width 37 height 19
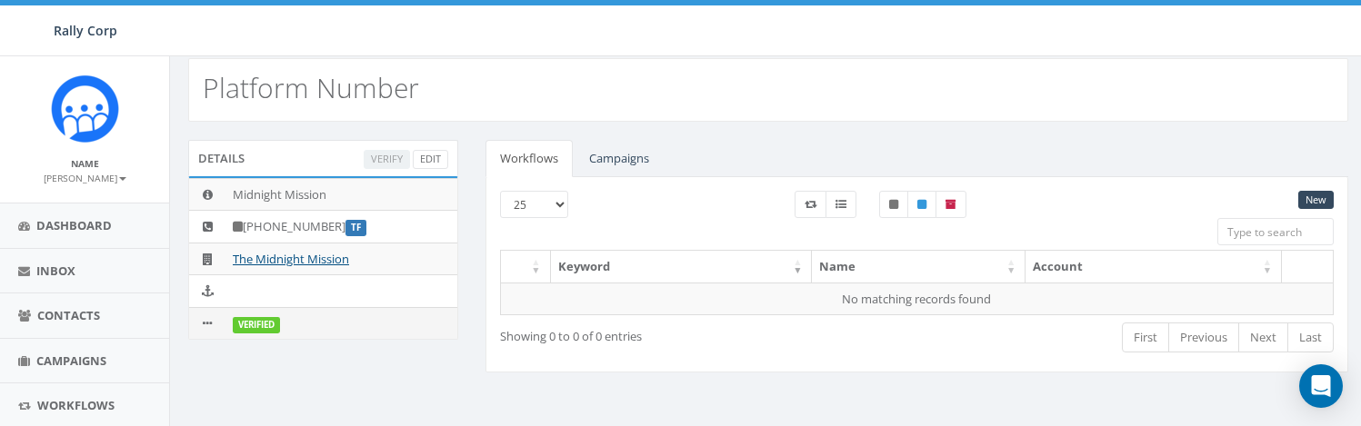
scroll to position [16, 0]
click at [344, 264] on link "The Midnight Mission" at bounding box center [291, 259] width 116 height 16
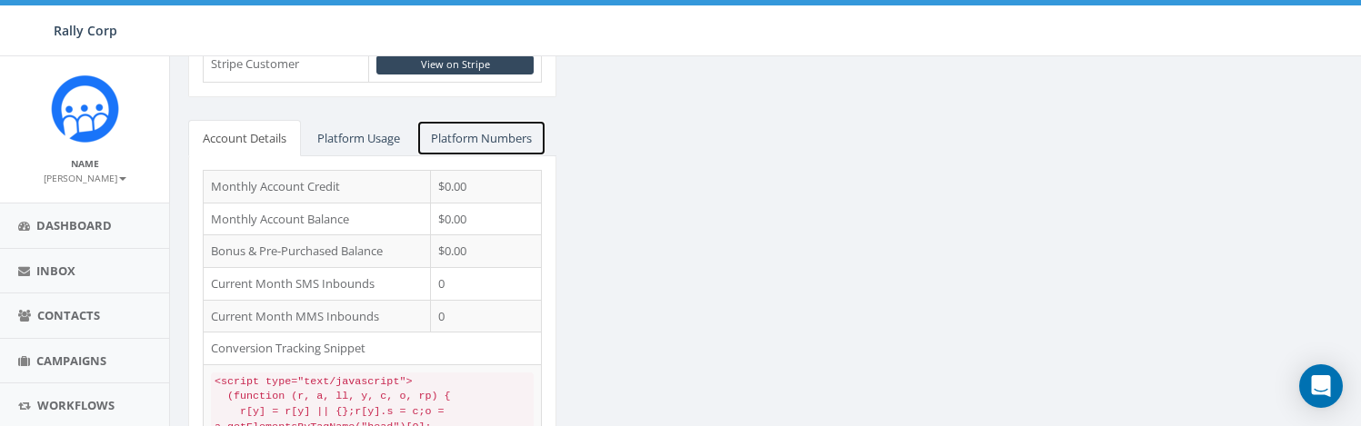
click at [498, 144] on link "Platform Numbers" at bounding box center [481, 138] width 130 height 37
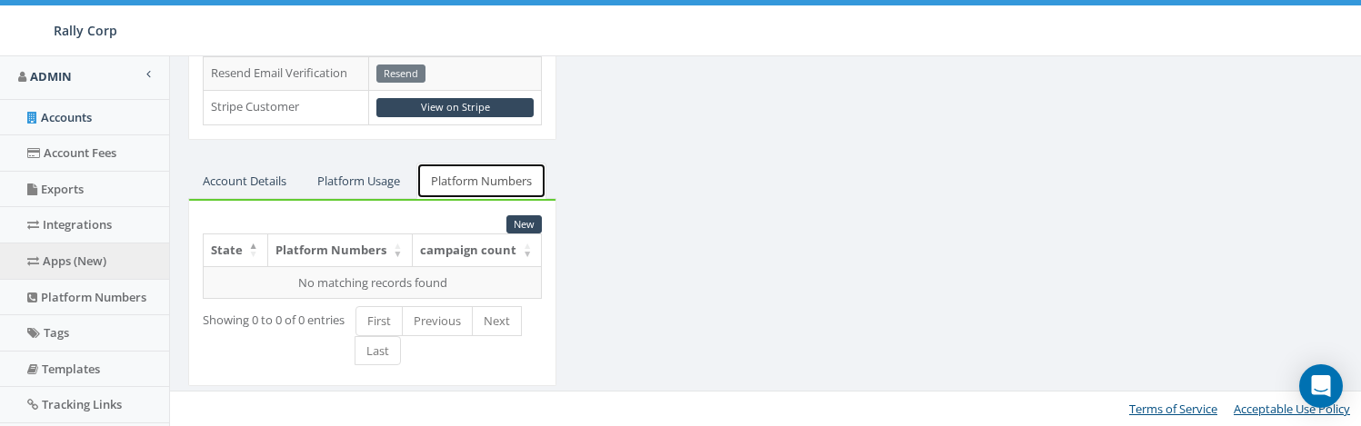
scroll to position [490, 0]
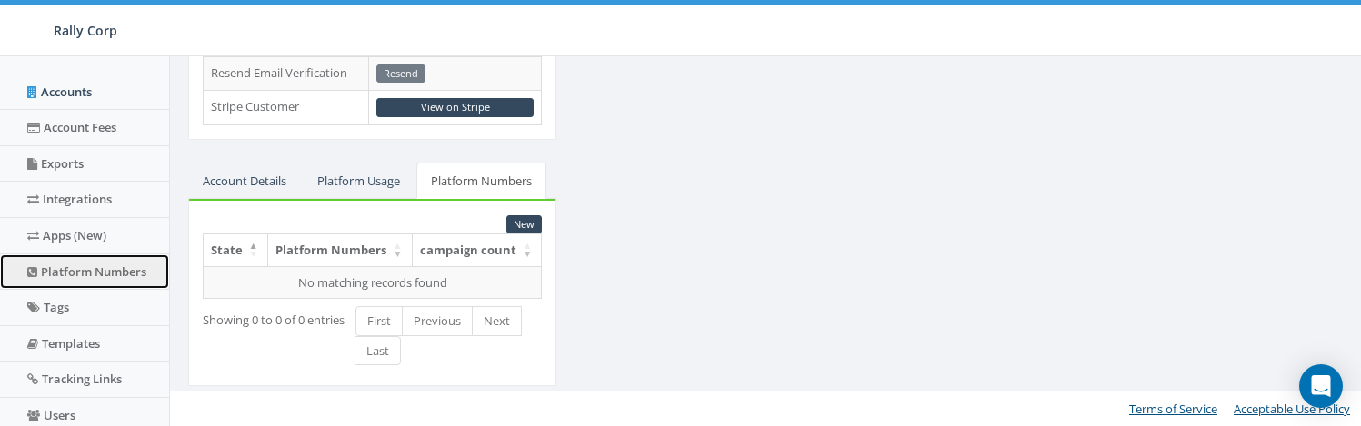
click at [84, 275] on link "Platform Numbers" at bounding box center [84, 271] width 169 height 35
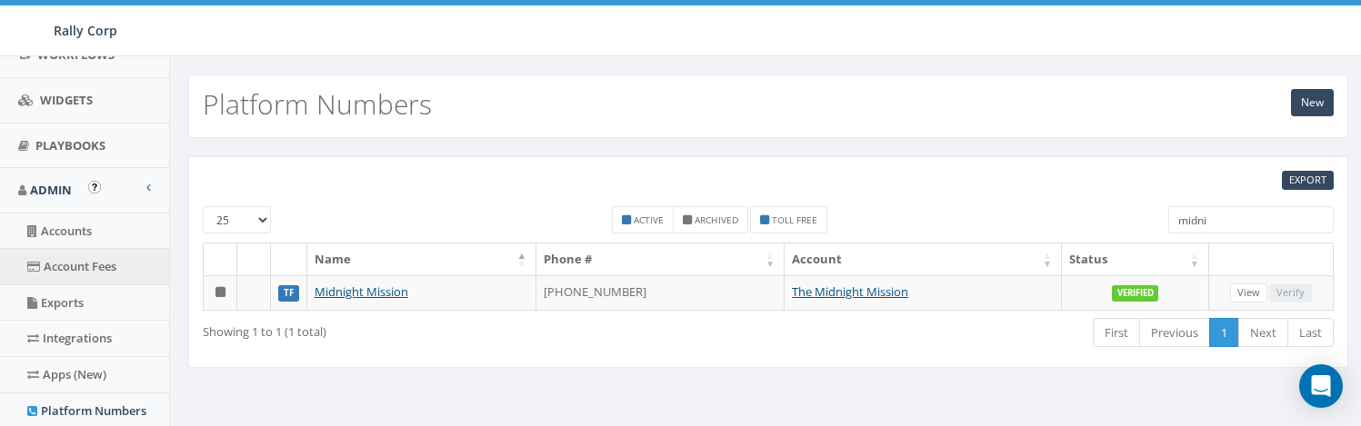
scroll to position [354, 0]
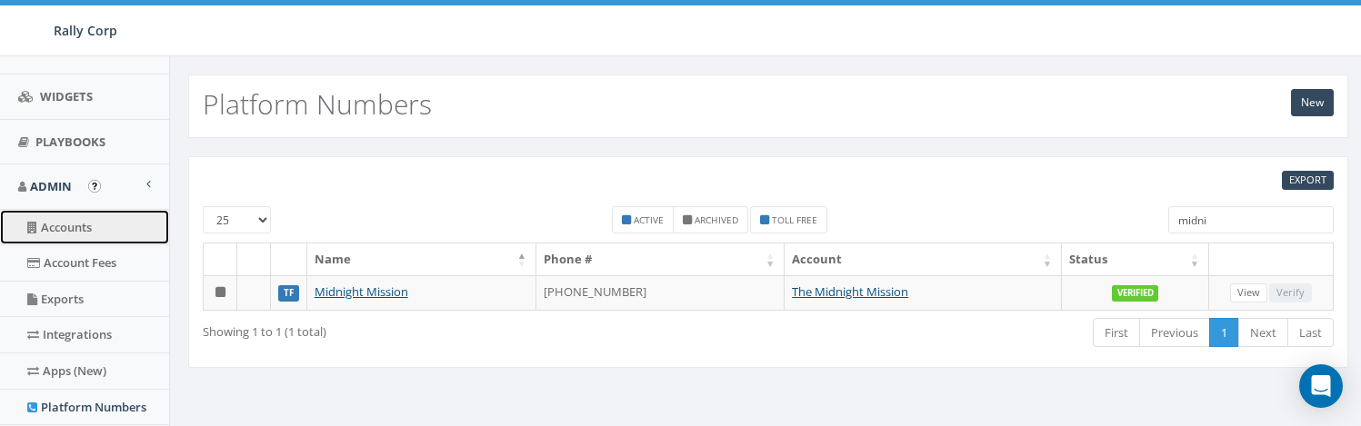
click at [91, 224] on link "Accounts" at bounding box center [84, 227] width 169 height 35
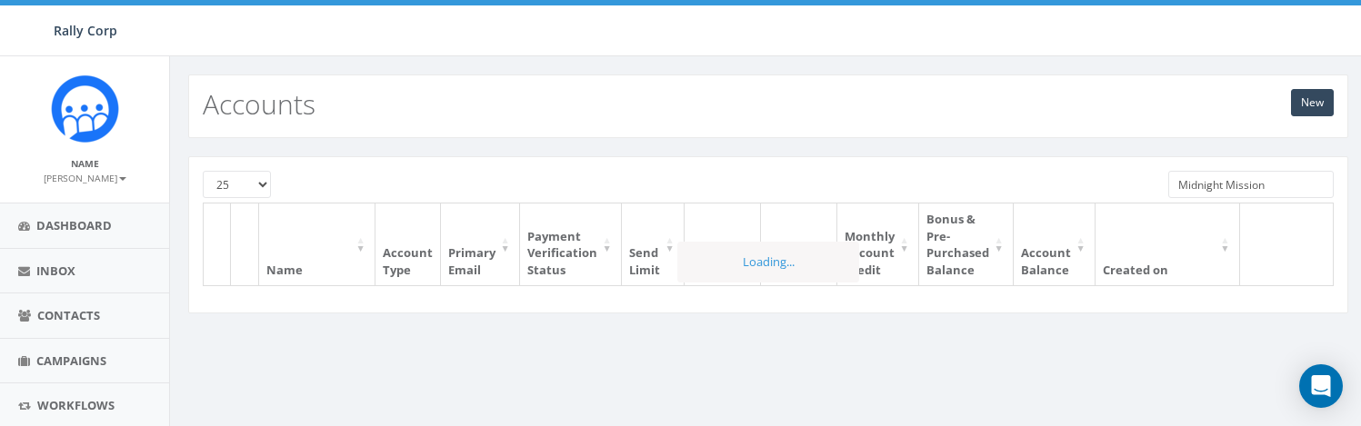
click at [1244, 189] on input "Midnight Mission" at bounding box center [1250, 184] width 165 height 27
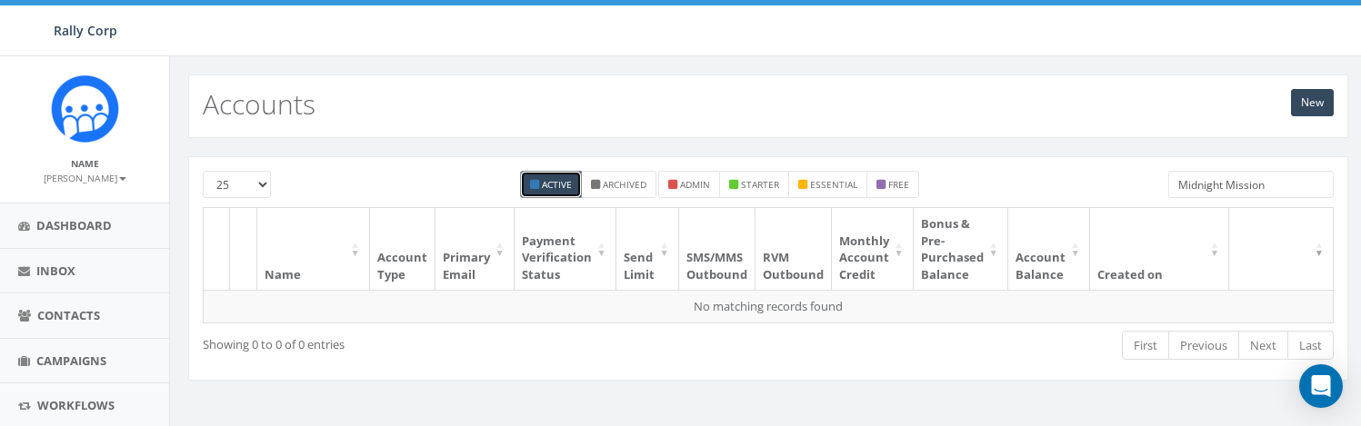
click at [1244, 189] on input "Midnight Mission" at bounding box center [1250, 184] width 165 height 27
type input "10 ca"
click at [902, 184] on small "free" at bounding box center [898, 184] width 21 height 13
checkbox input "true"
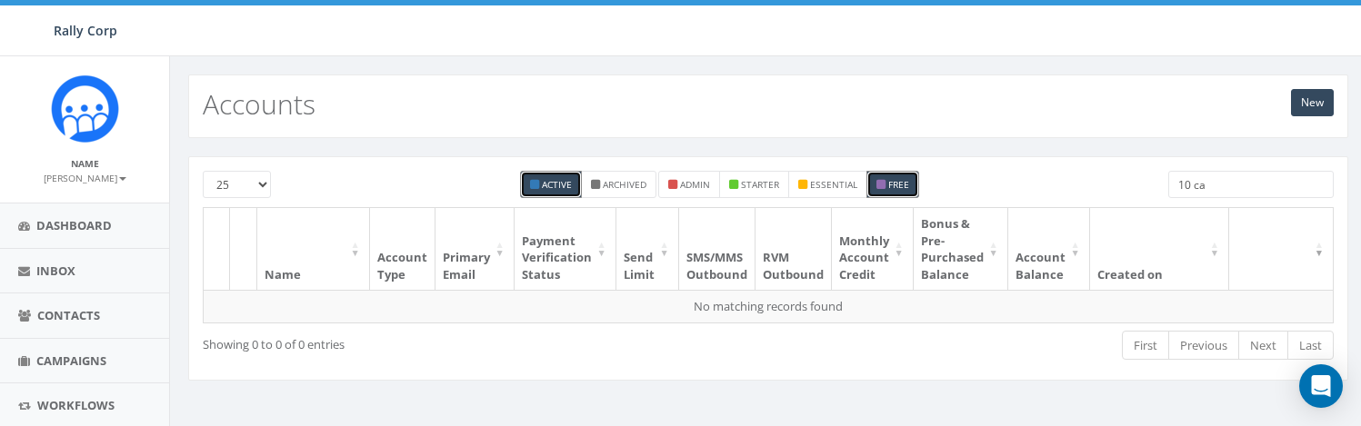
click at [568, 188] on small "Active" at bounding box center [557, 184] width 30 height 13
checkbox input "false"
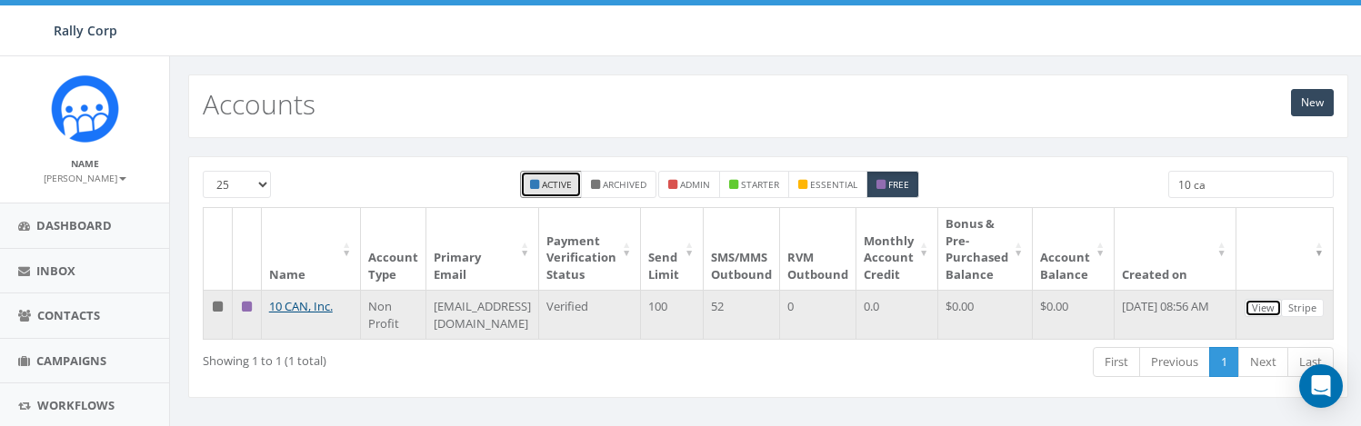
click at [1281, 304] on link "View" at bounding box center [1262, 308] width 37 height 19
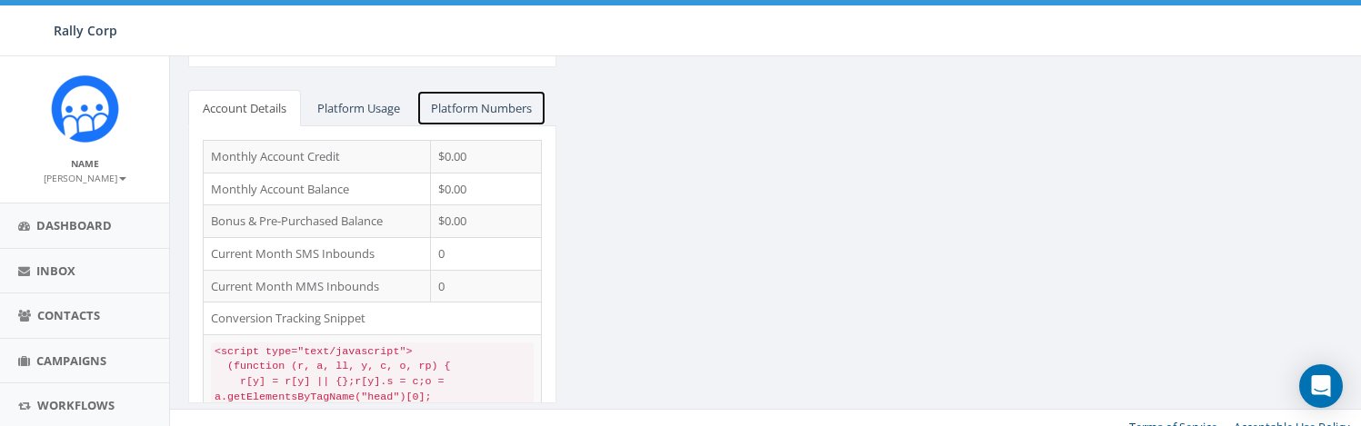
click at [474, 109] on link "Platform Numbers" at bounding box center [481, 108] width 130 height 37
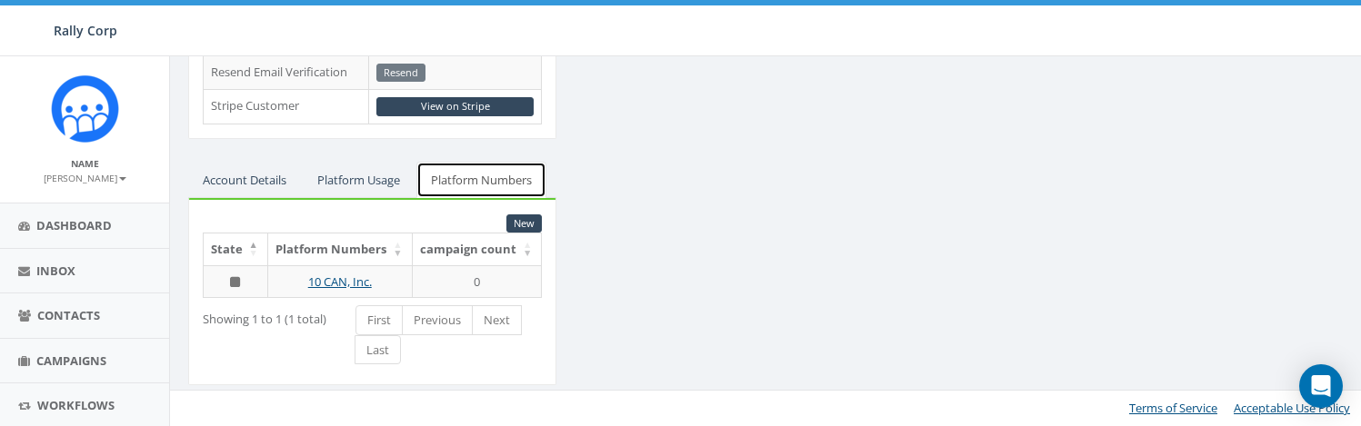
scroll to position [791, 0]
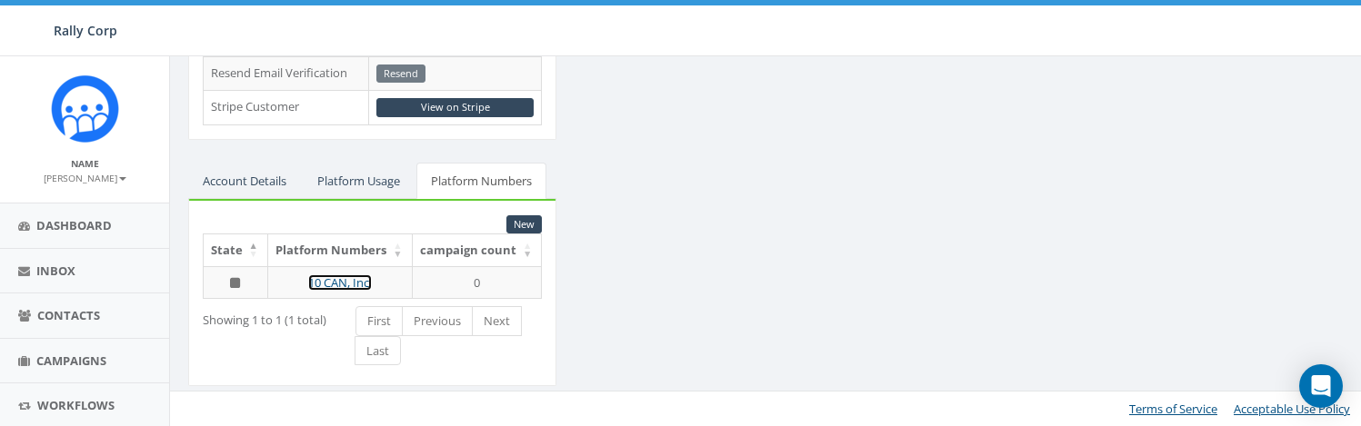
click at [362, 287] on link "10 CAN, Inc." at bounding box center [340, 282] width 64 height 16
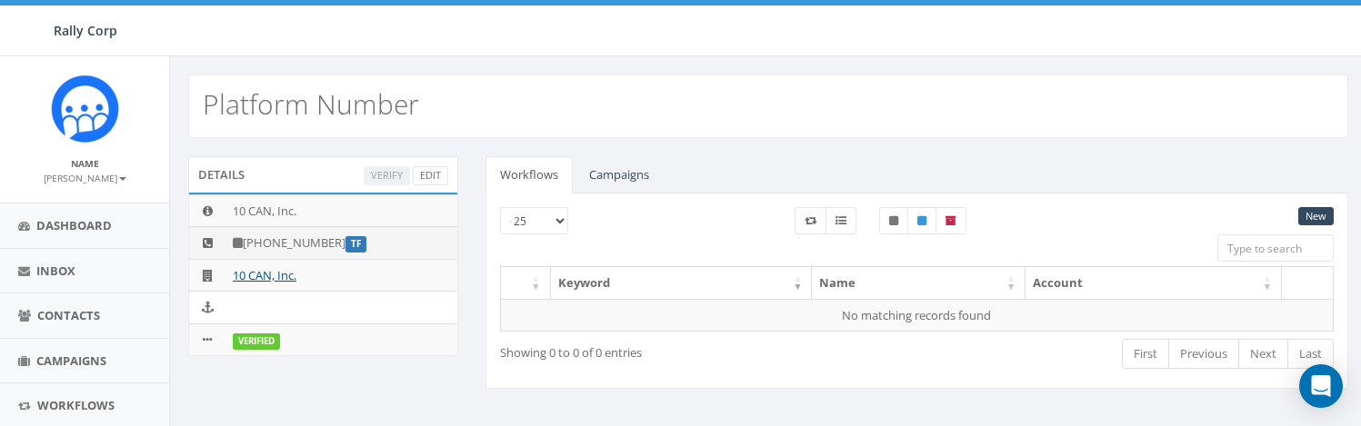
drag, startPoint x: 250, startPoint y: 243, endPoint x: 338, endPoint y: 244, distance: 88.2
click at [338, 244] on td "+1 866-485-1844 TF" at bounding box center [341, 243] width 232 height 33
copy td "1 866-485-1844"
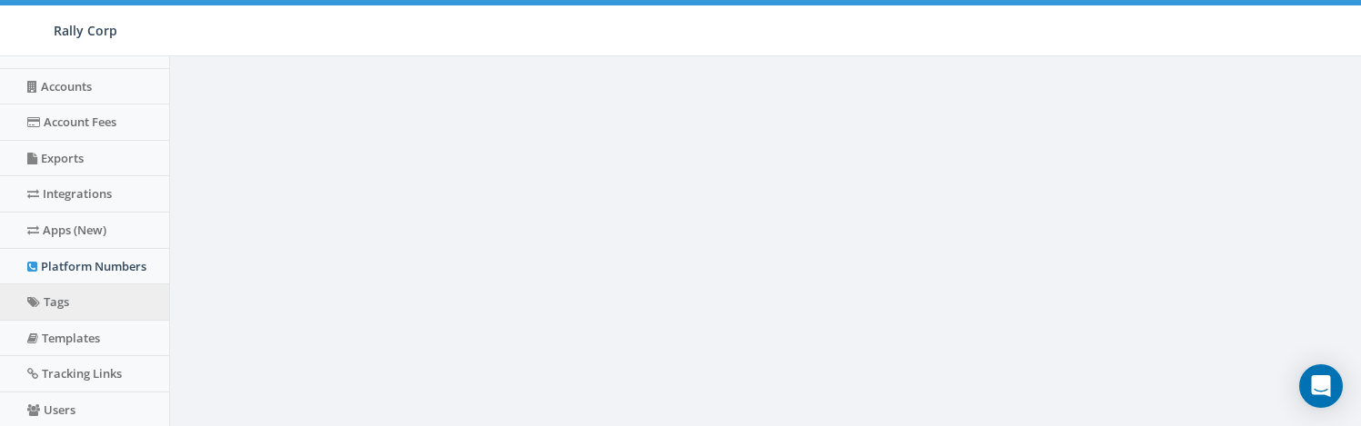
scroll to position [503, 0]
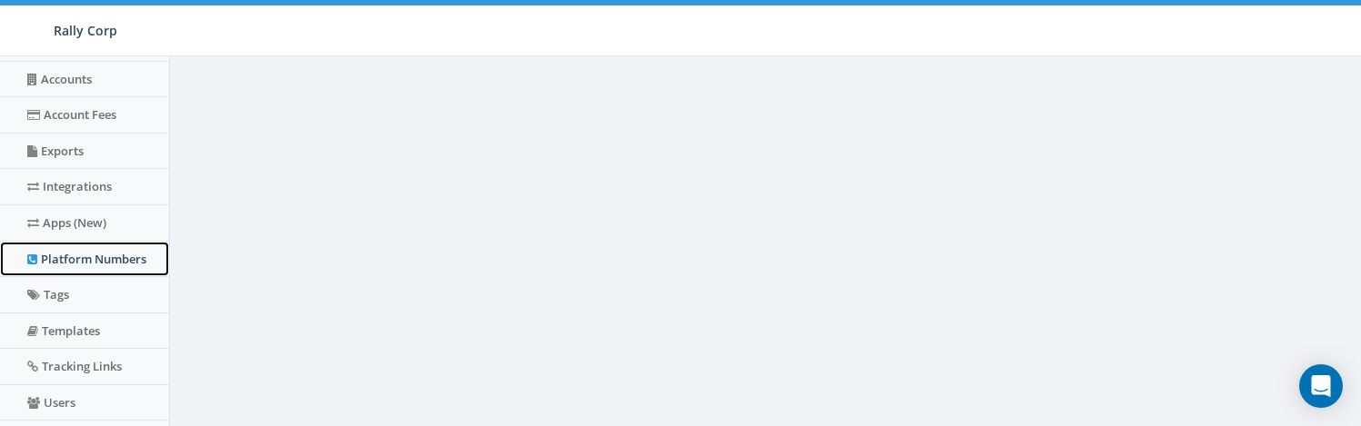
click at [89, 264] on link "Platform Numbers" at bounding box center [84, 259] width 169 height 35
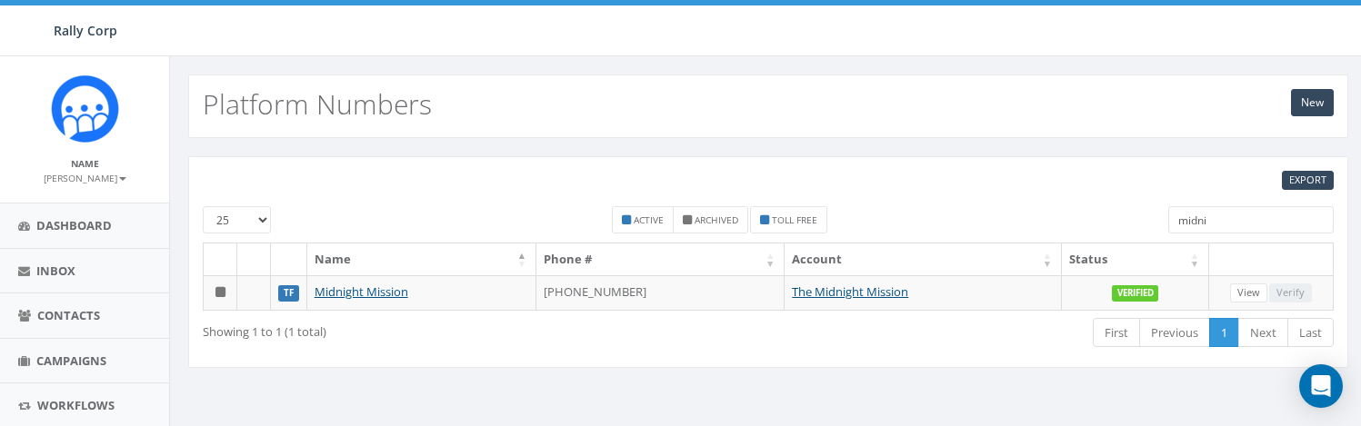
click at [818, 144] on div "EXPORT 25 50 100 Active Archived Toll Free midni Name Phone # Account Status TF…" at bounding box center [768, 273] width 1196 height 271
click at [733, 356] on div "EXPORT 25 50 100 Active Archived Toll Free midni Name Phone # Account Status TF…" at bounding box center [768, 262] width 1160 height 212
